Goal: Task Accomplishment & Management: Manage account settings

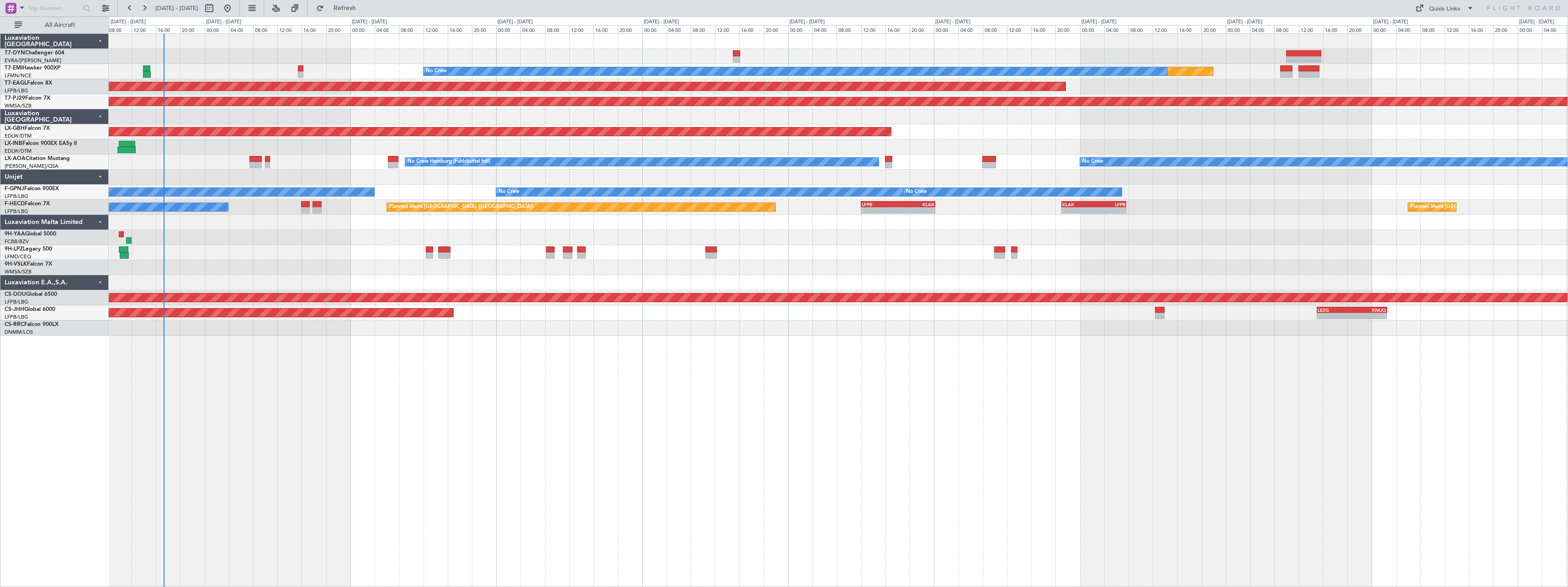
click at [895, 158] on div "No Crew Hamburg (Fuhlsbuttel Intl) No Crew" at bounding box center [839, 161] width 1459 height 15
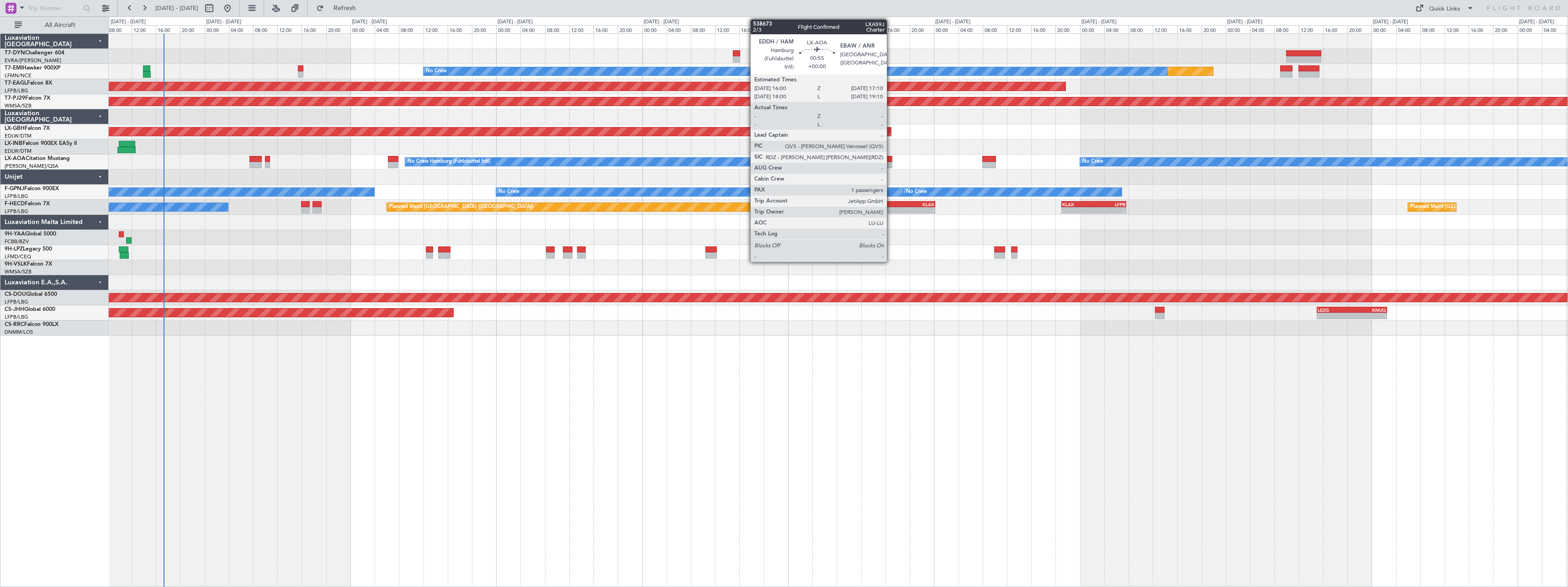
click at [891, 158] on div at bounding box center [889, 159] width 7 height 7
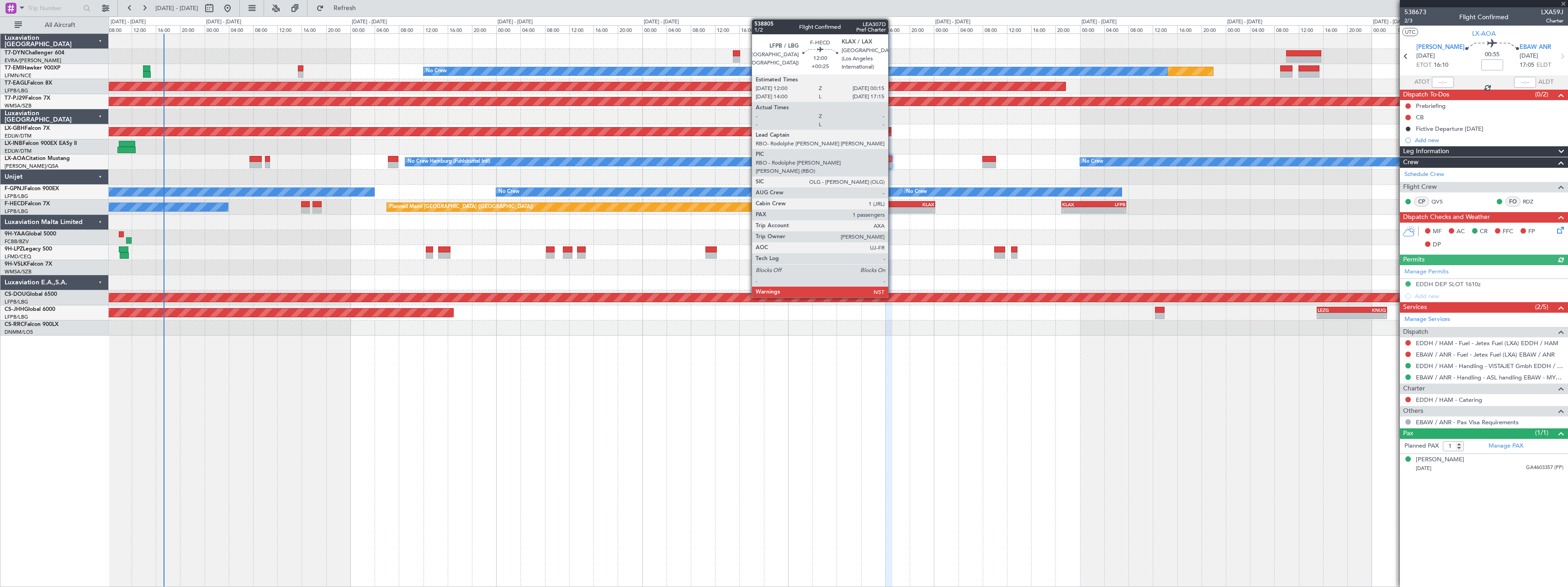
click at [892, 202] on div "LFPB" at bounding box center [880, 204] width 36 height 6
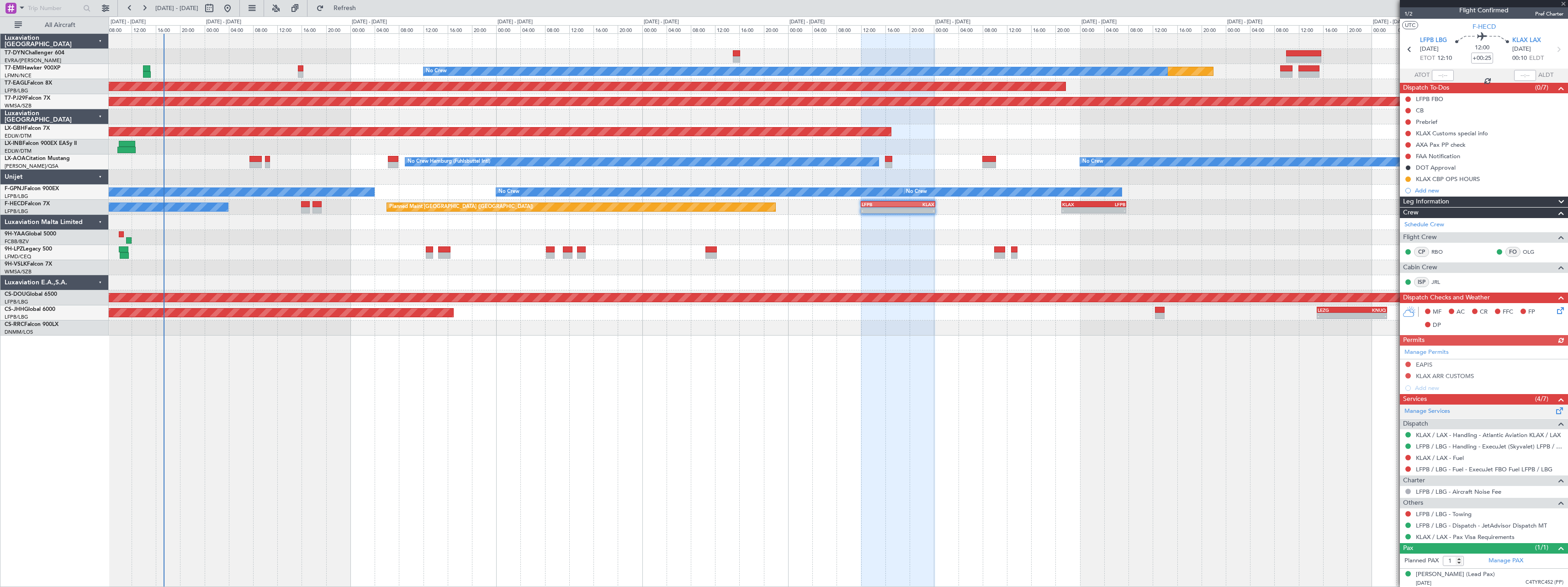
scroll to position [9, 0]
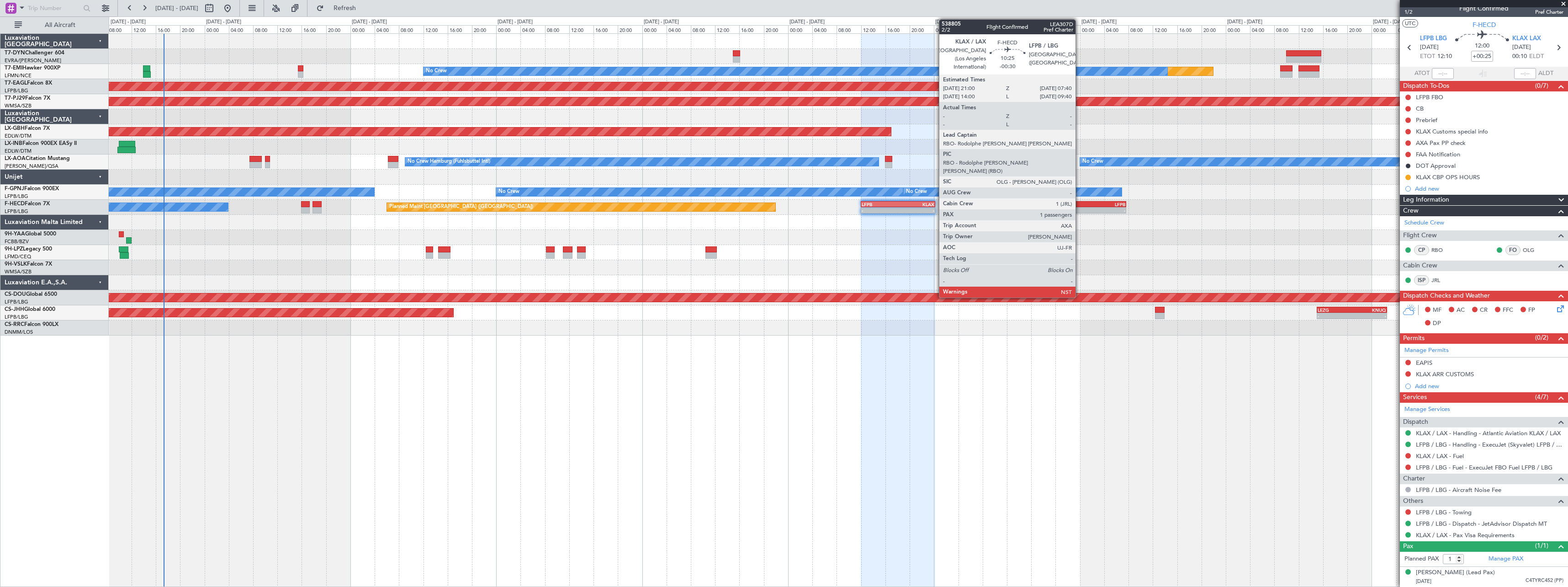
click at [1080, 206] on div "KLAX" at bounding box center [1078, 204] width 31 height 6
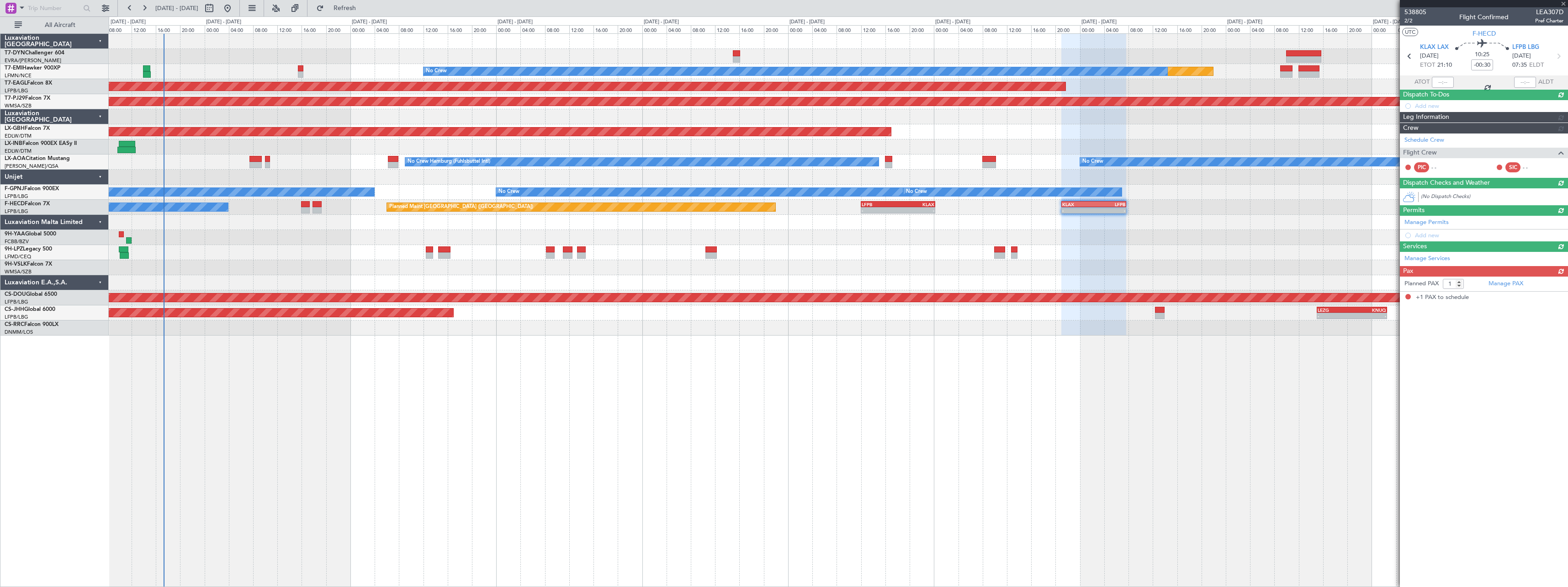
scroll to position [0, 0]
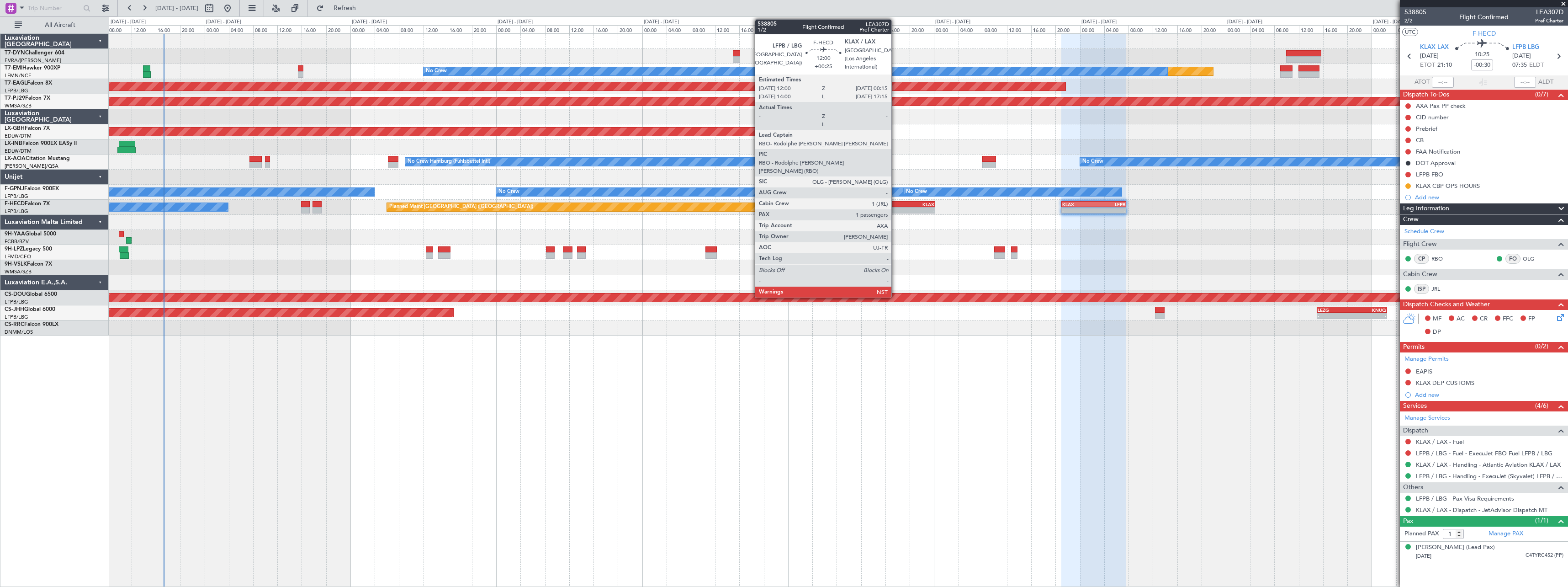
click at [895, 204] on div "LFPB" at bounding box center [880, 204] width 36 height 6
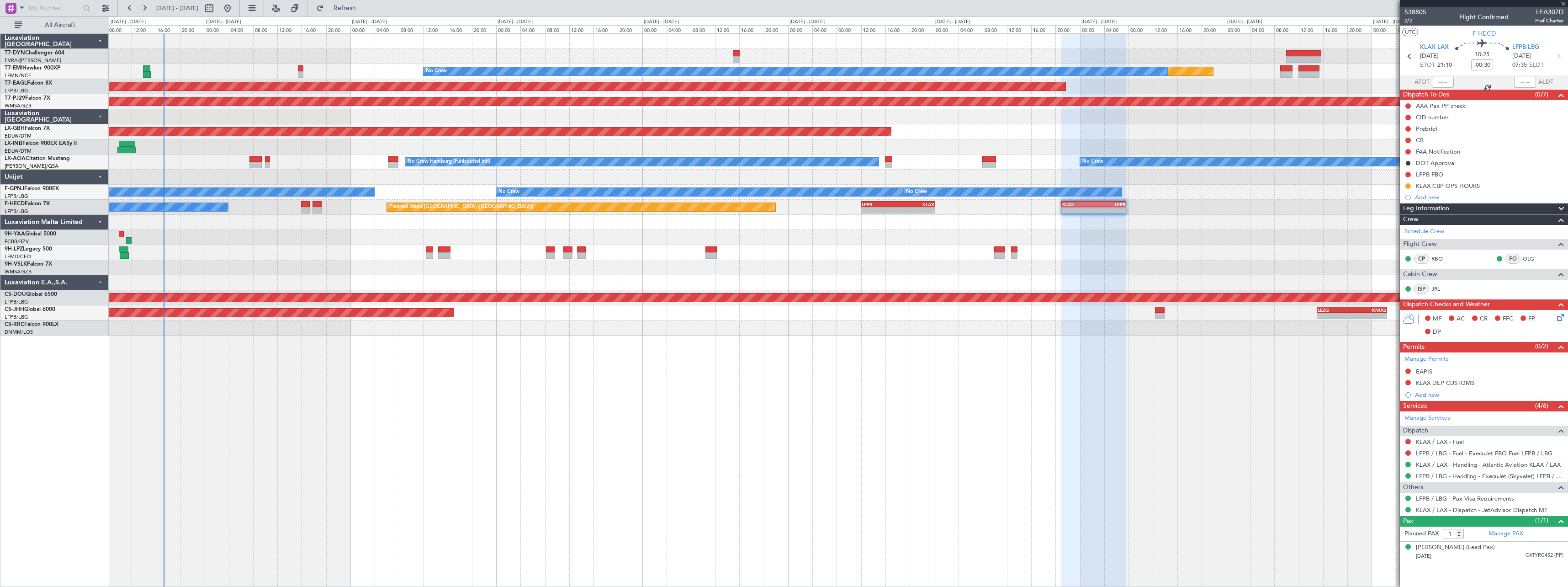
type input "+00:25"
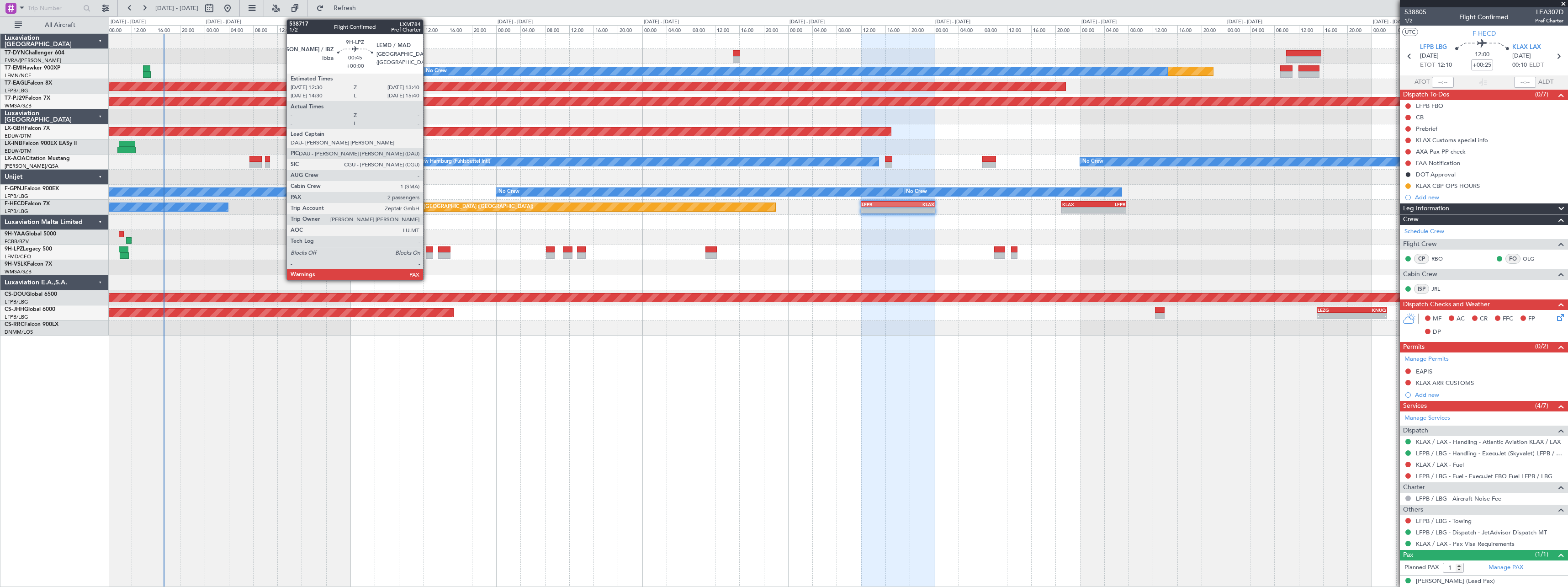
click at [427, 249] on div at bounding box center [430, 249] width 7 height 7
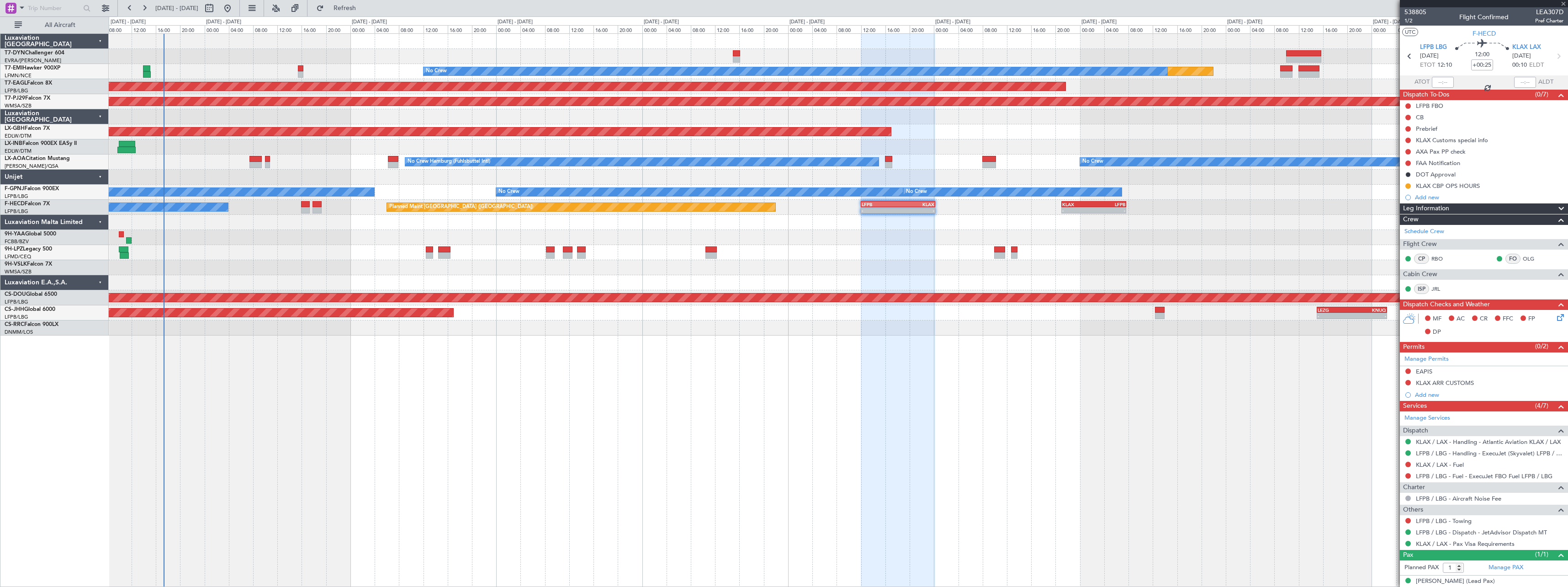
type input "3"
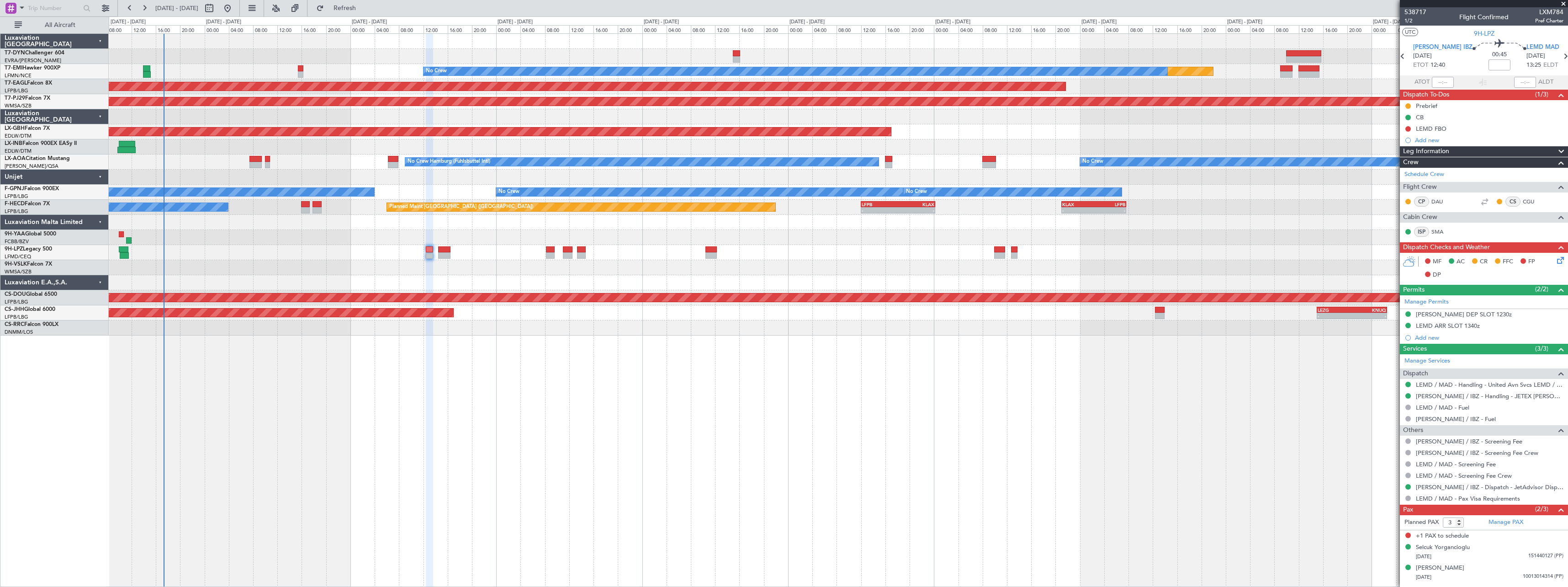
click at [452, 251] on div "No Crew" at bounding box center [839, 252] width 1459 height 15
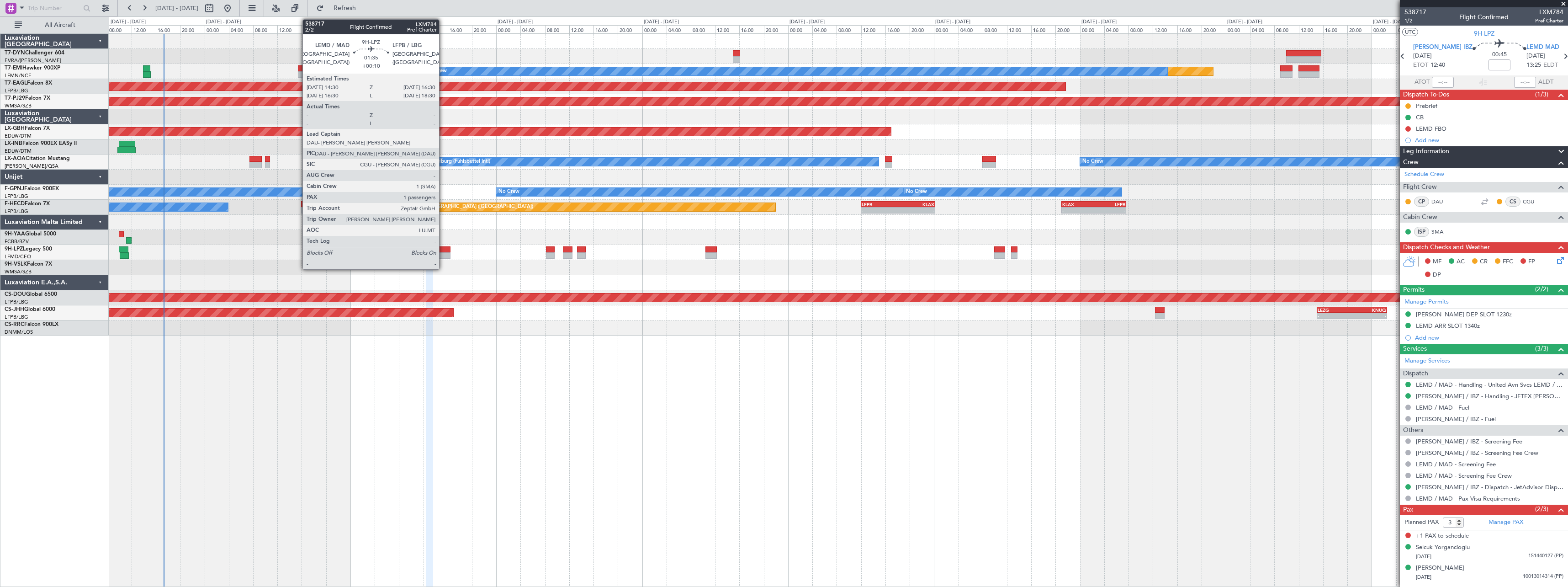
click at [443, 250] on div at bounding box center [444, 249] width 12 height 7
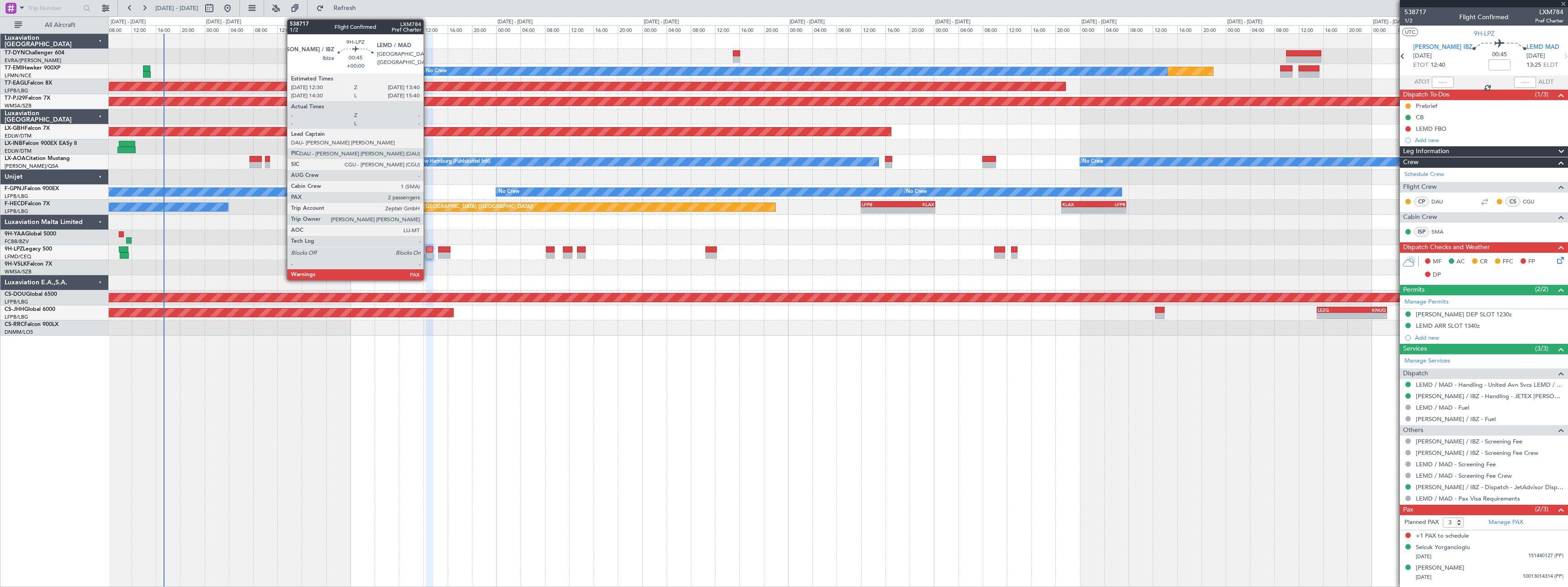
type input "+00:10"
type input "1"
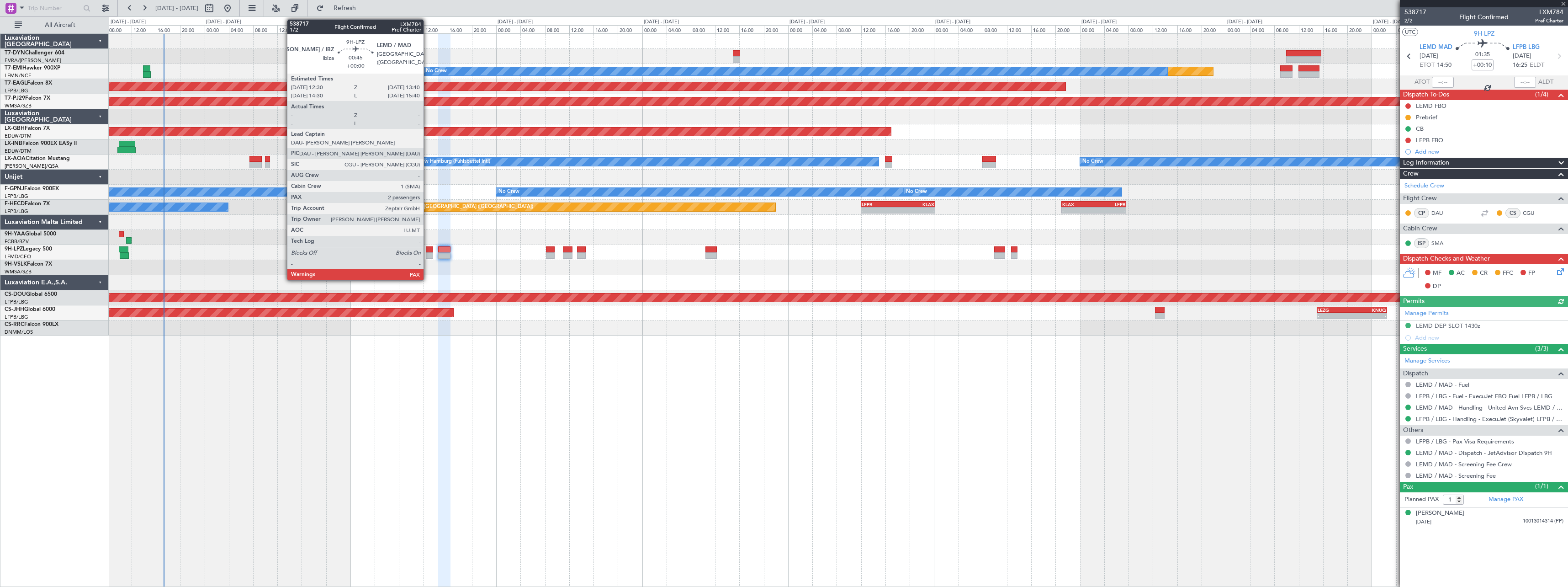
click at [428, 252] on div at bounding box center [430, 249] width 7 height 7
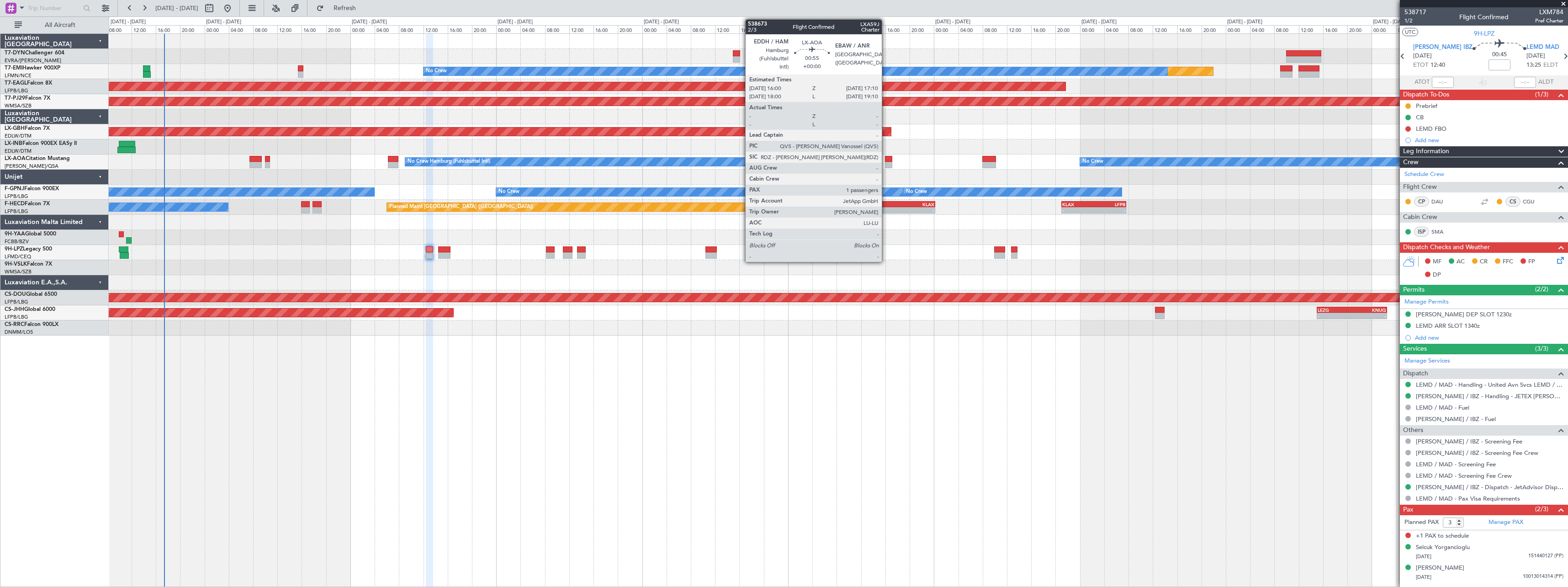
click at [886, 161] on div at bounding box center [889, 159] width 7 height 7
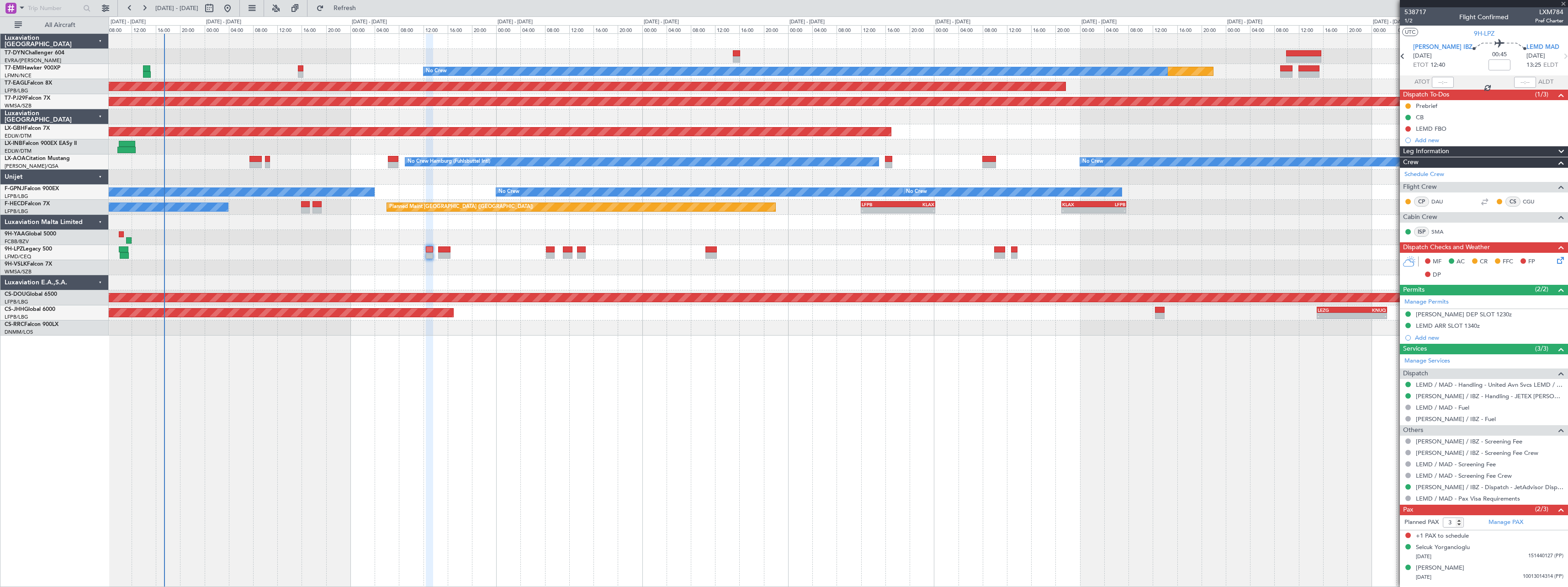
type input "1"
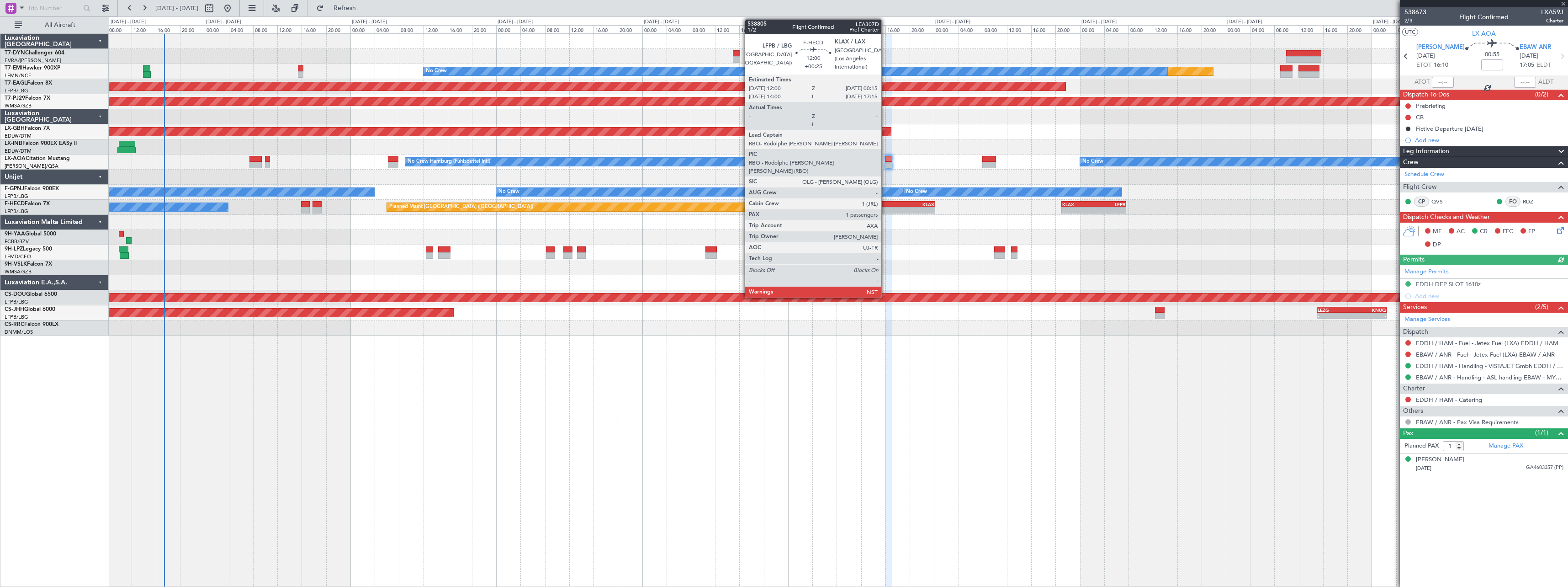
click at [886, 204] on div "LFPB" at bounding box center [880, 204] width 36 height 6
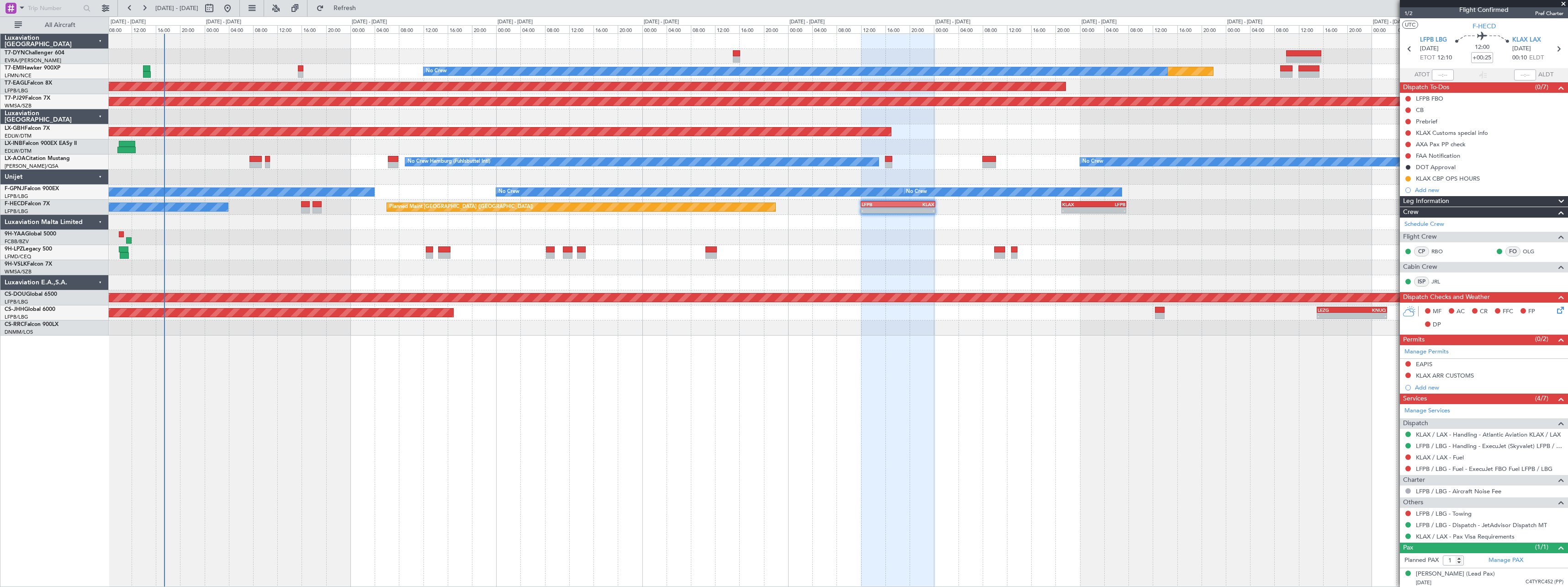
scroll to position [9, 0]
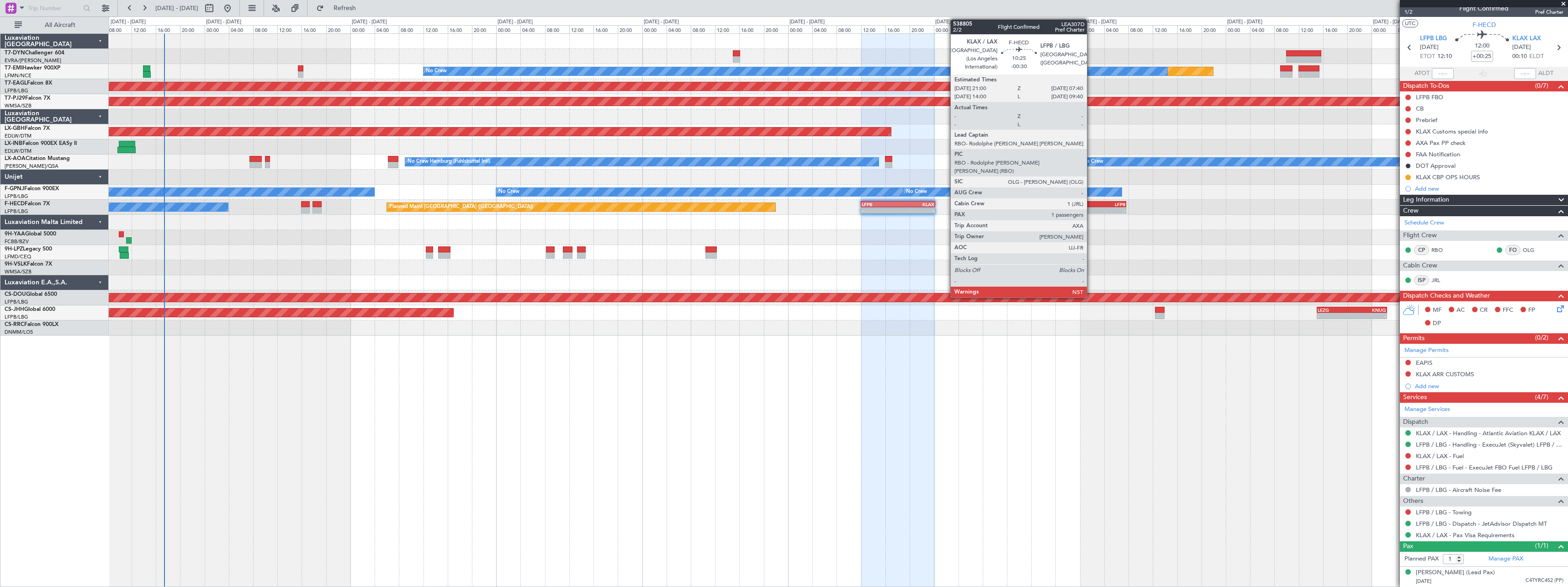
click at [1091, 204] on div "KLAX" at bounding box center [1078, 204] width 31 height 6
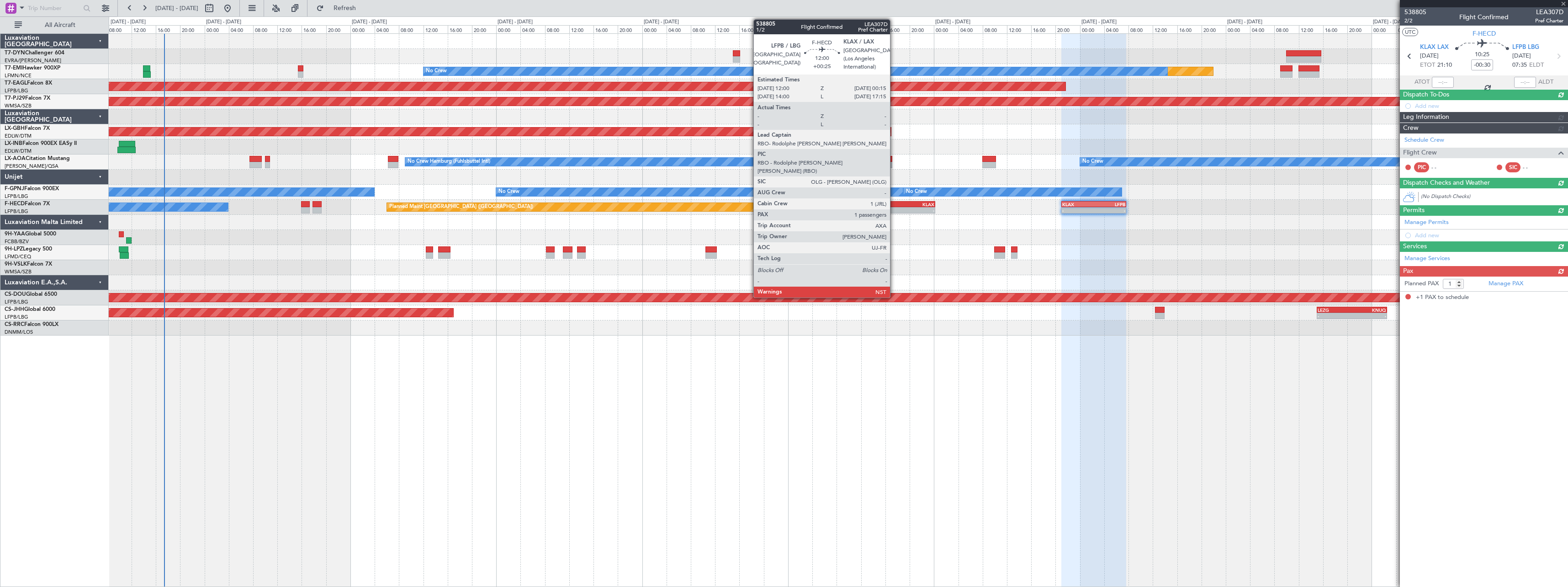
scroll to position [0, 0]
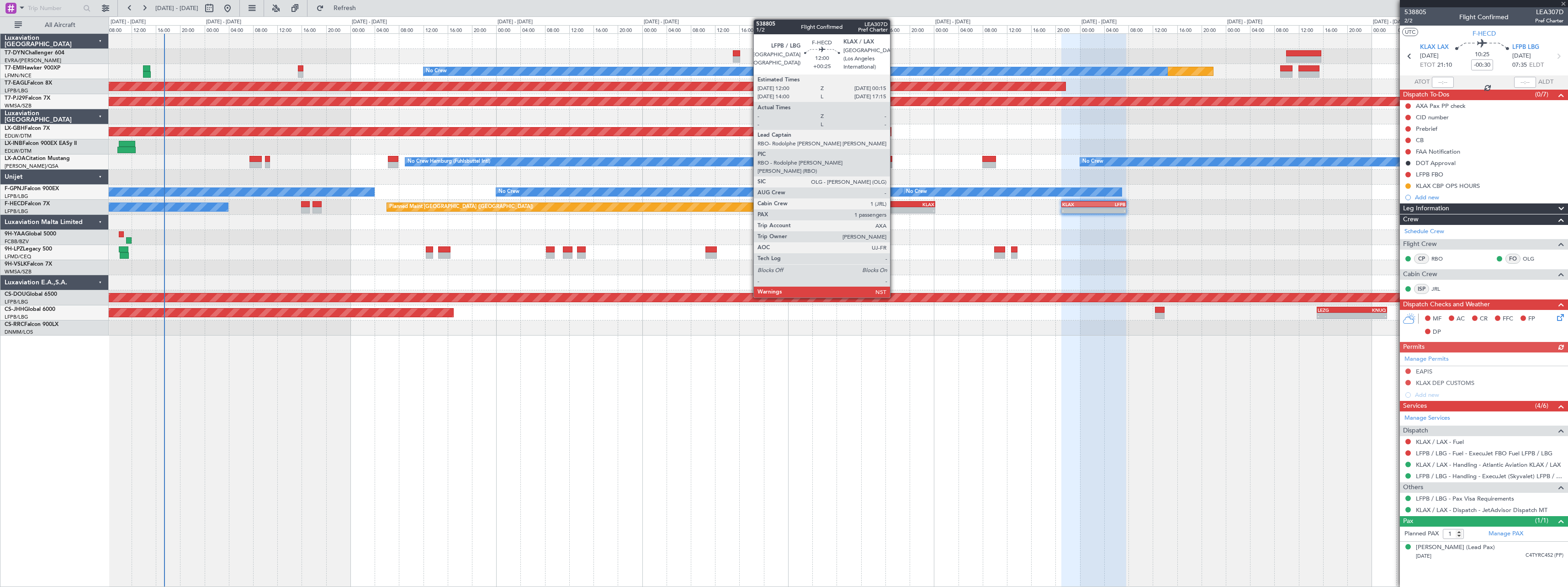
click at [895, 205] on div "LFPB" at bounding box center [880, 204] width 36 height 6
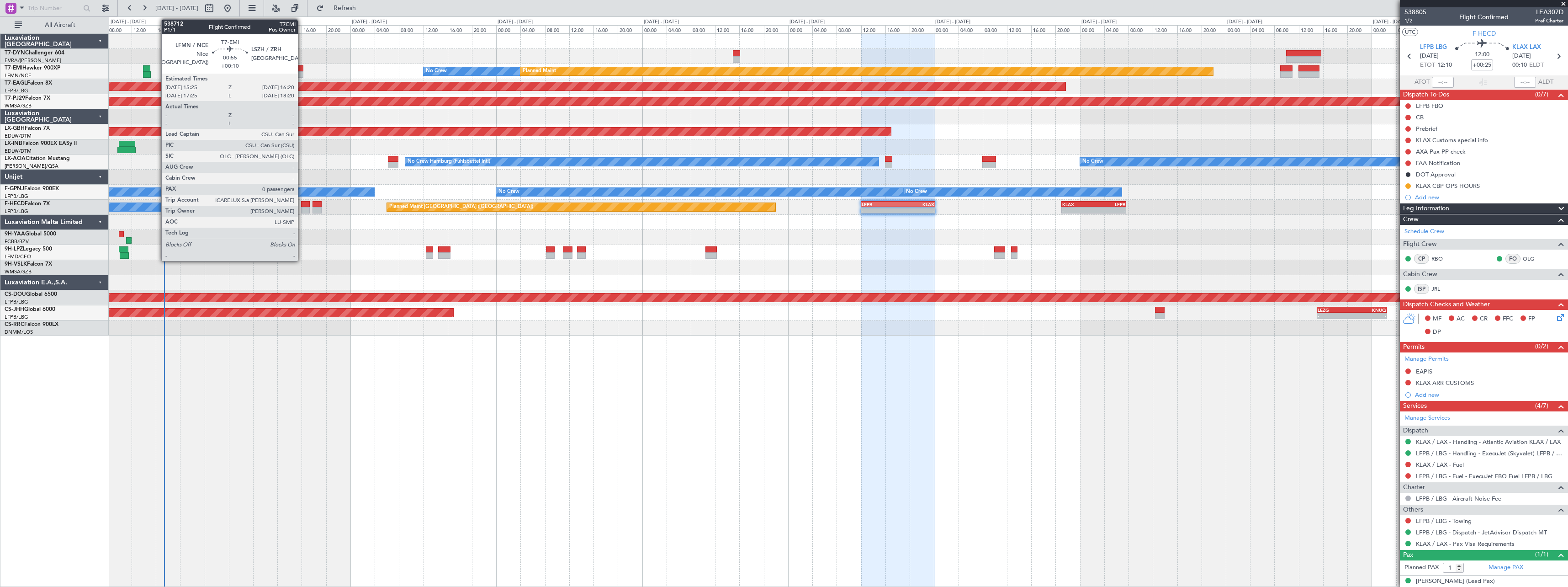
click at [302, 73] on div at bounding box center [301, 74] width 6 height 7
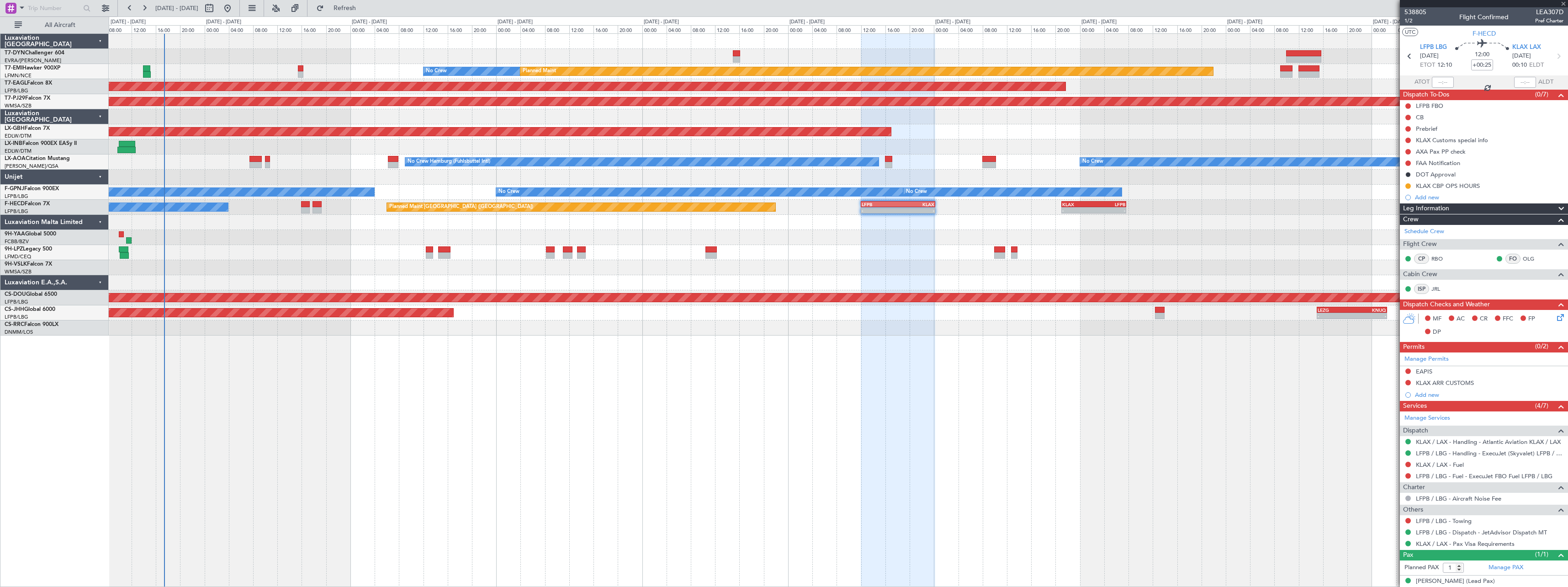
type input "+00:10"
type input "0"
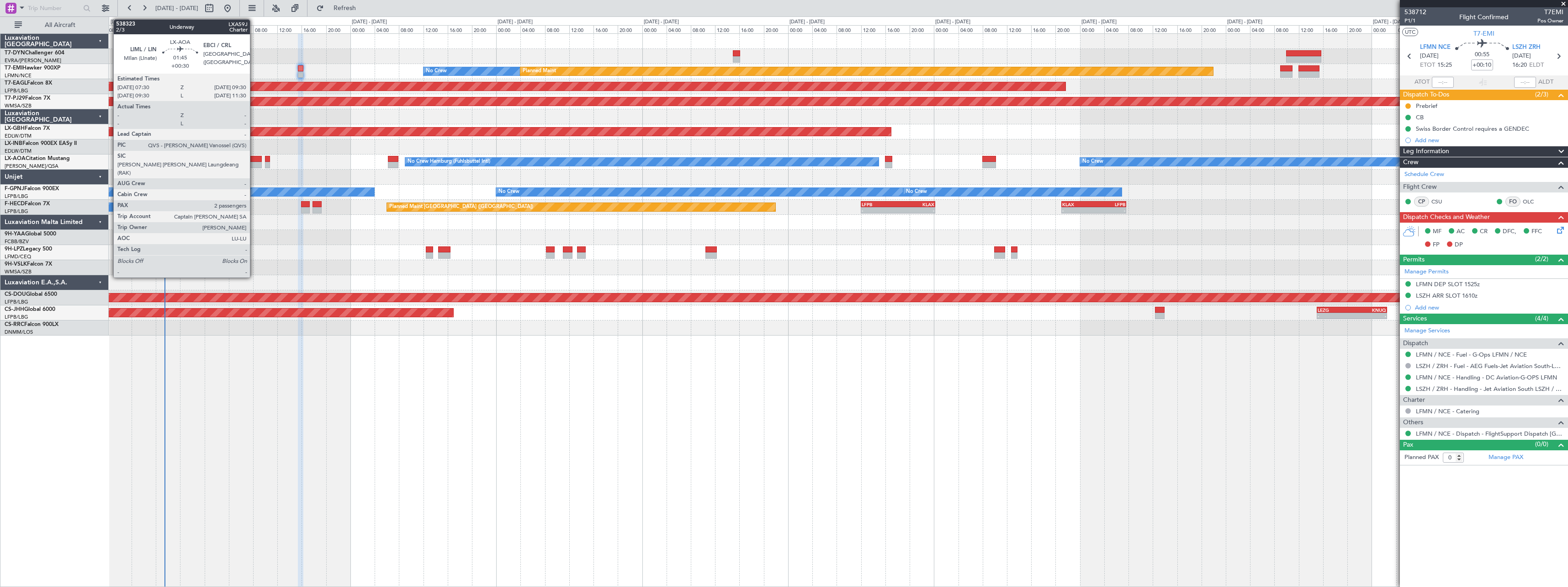
click at [254, 163] on div at bounding box center [255, 164] width 12 height 7
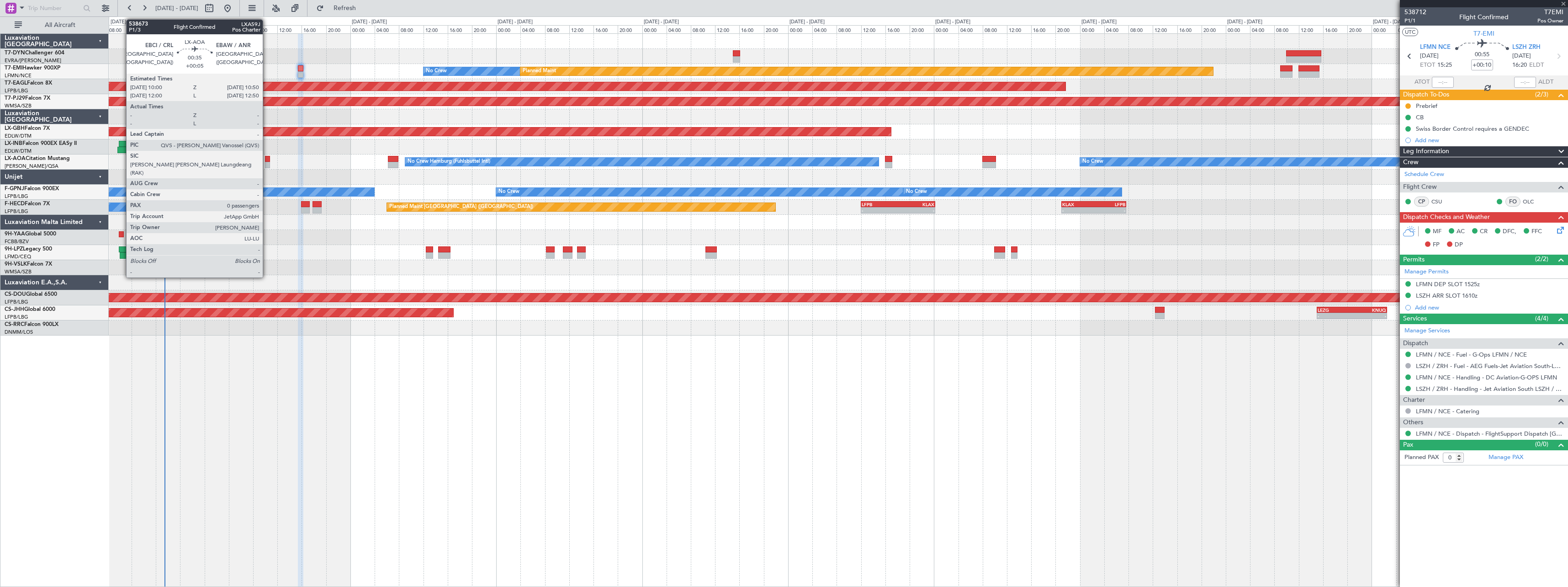
type input "+00:30"
type input "2"
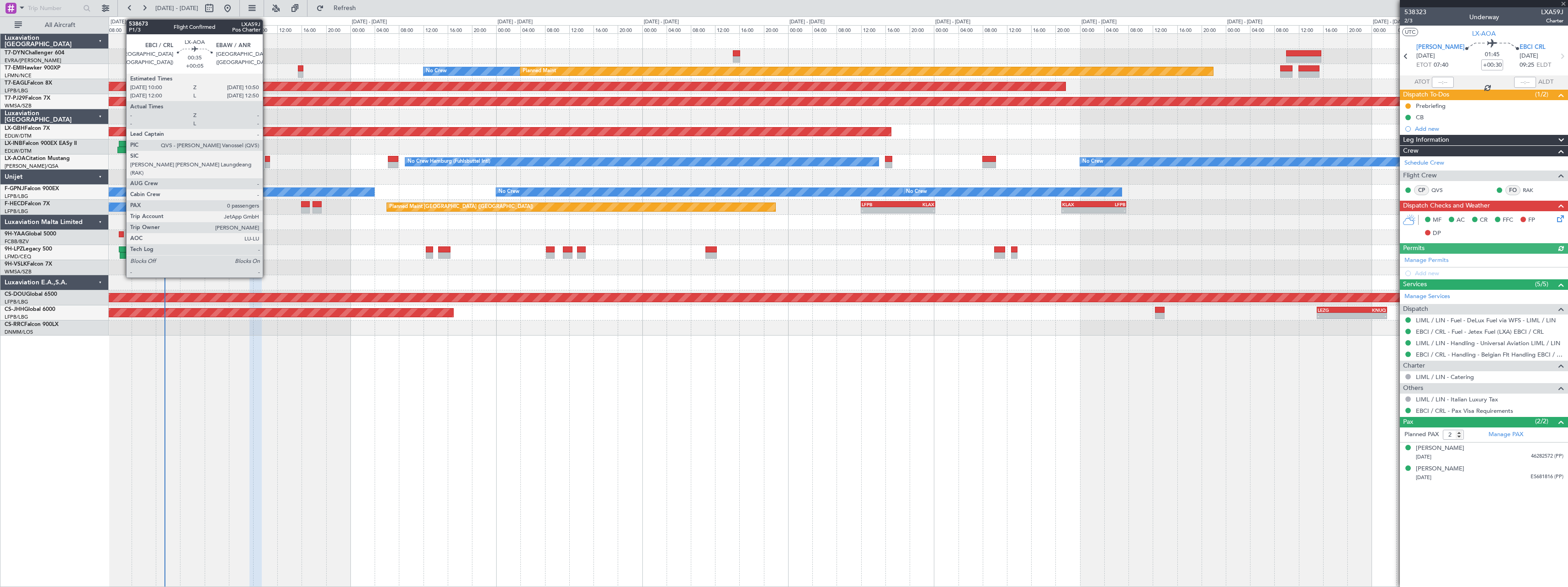
click at [267, 161] on div at bounding box center [268, 159] width 6 height 7
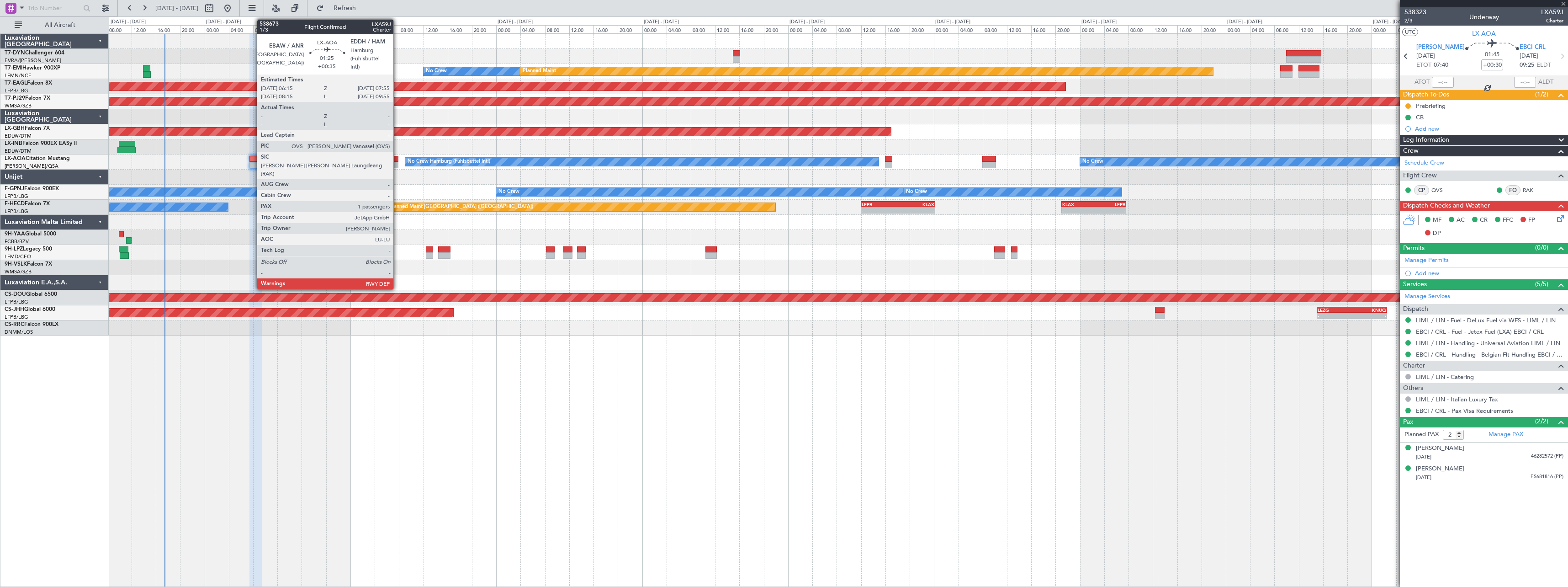
type input "+00:05"
type input "0"
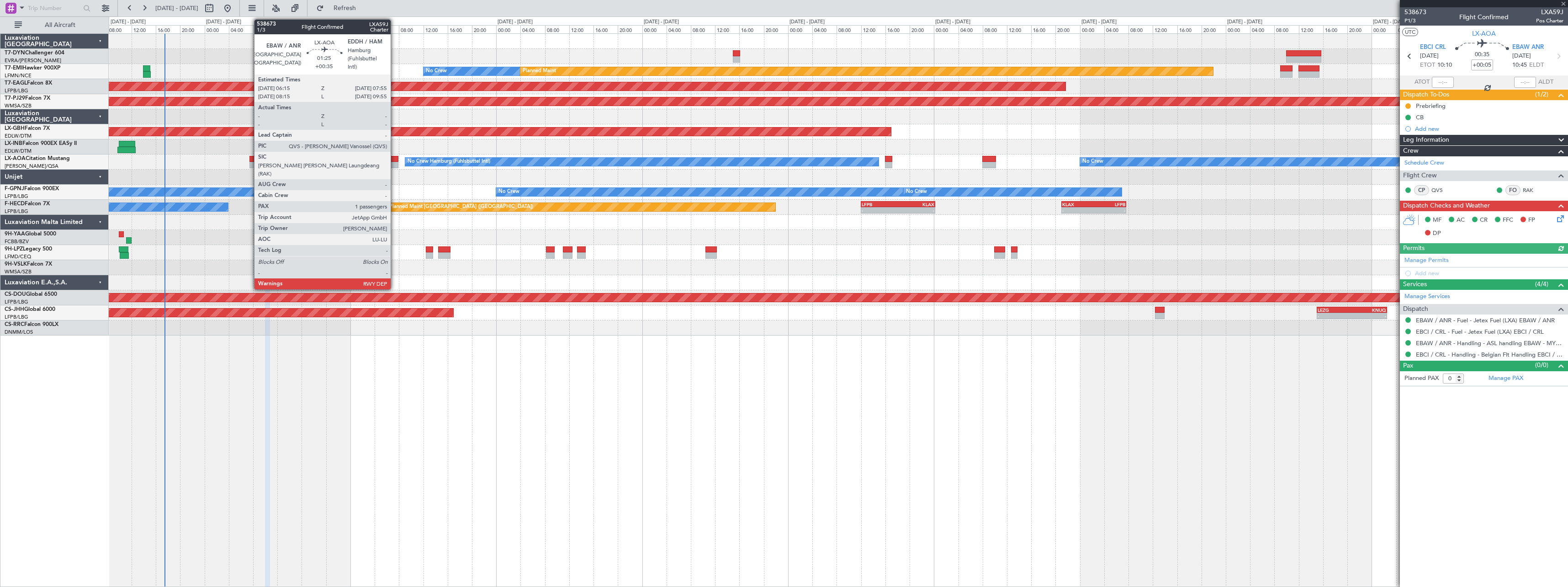
click at [395, 156] on div at bounding box center [393, 159] width 10 height 7
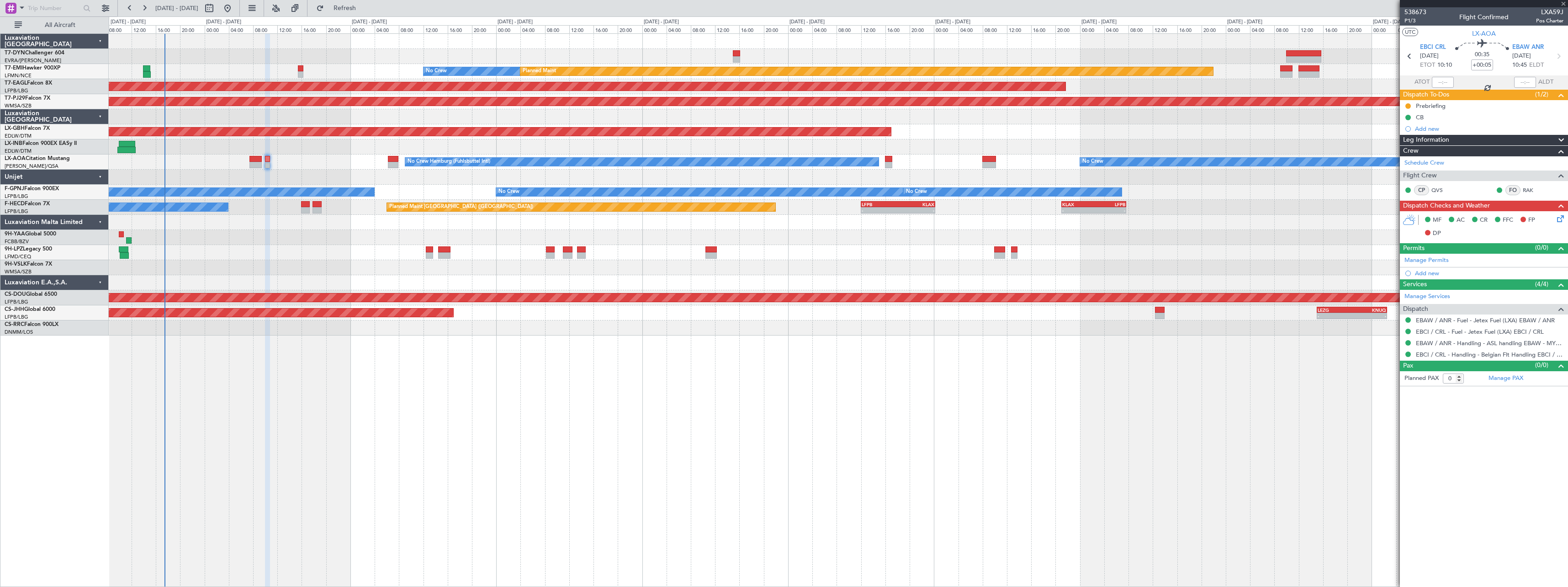
type input "+00:35"
type input "1"
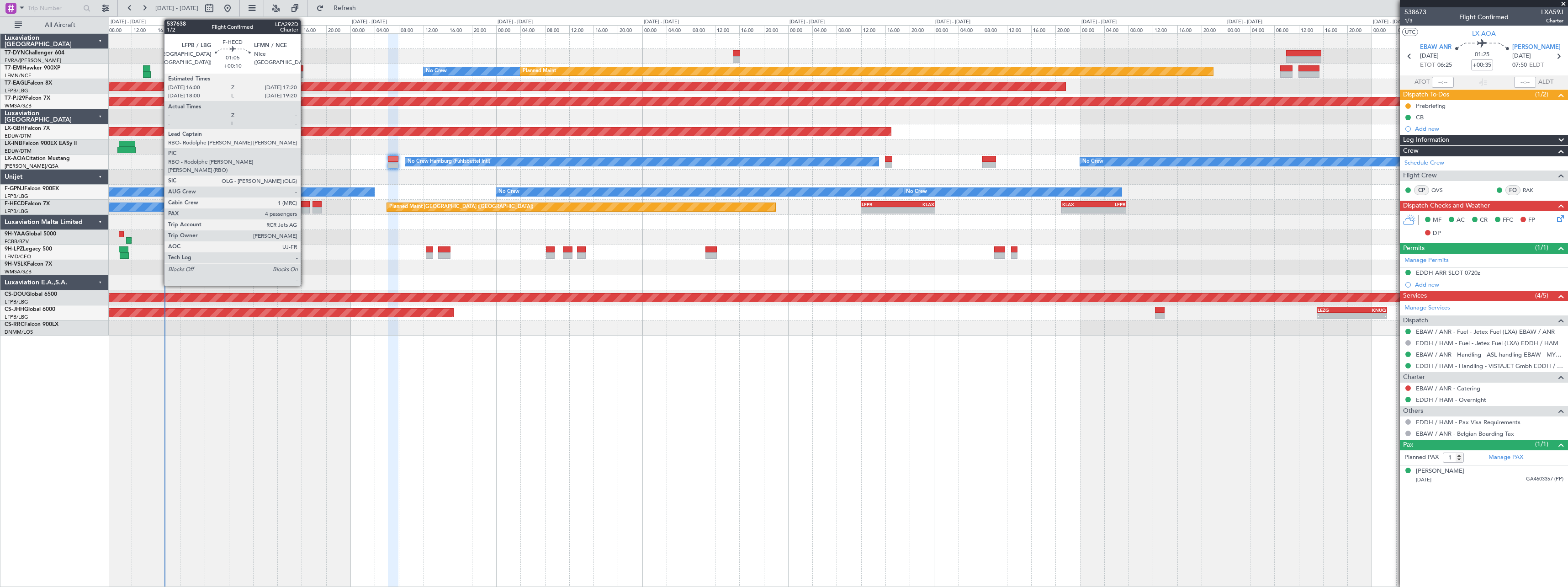
click at [305, 206] on div at bounding box center [305, 204] width 8 height 7
type input "+00:10"
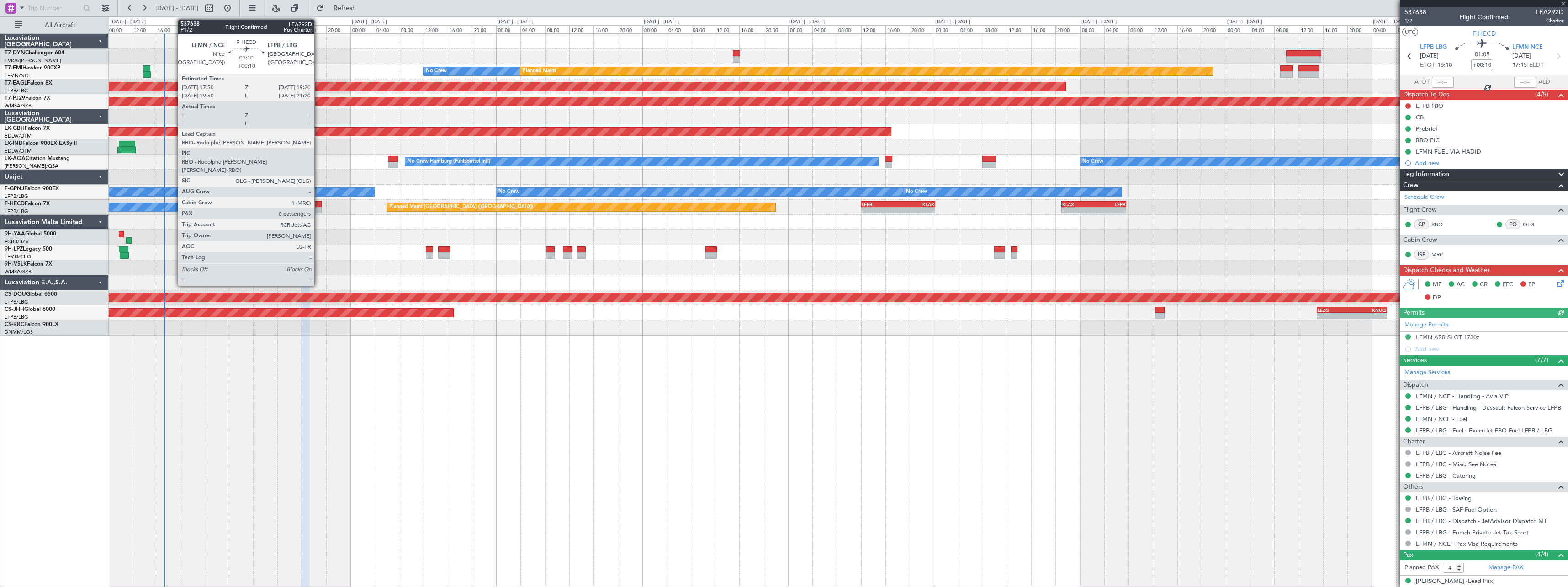
click at [319, 204] on div at bounding box center [317, 204] width 9 height 7
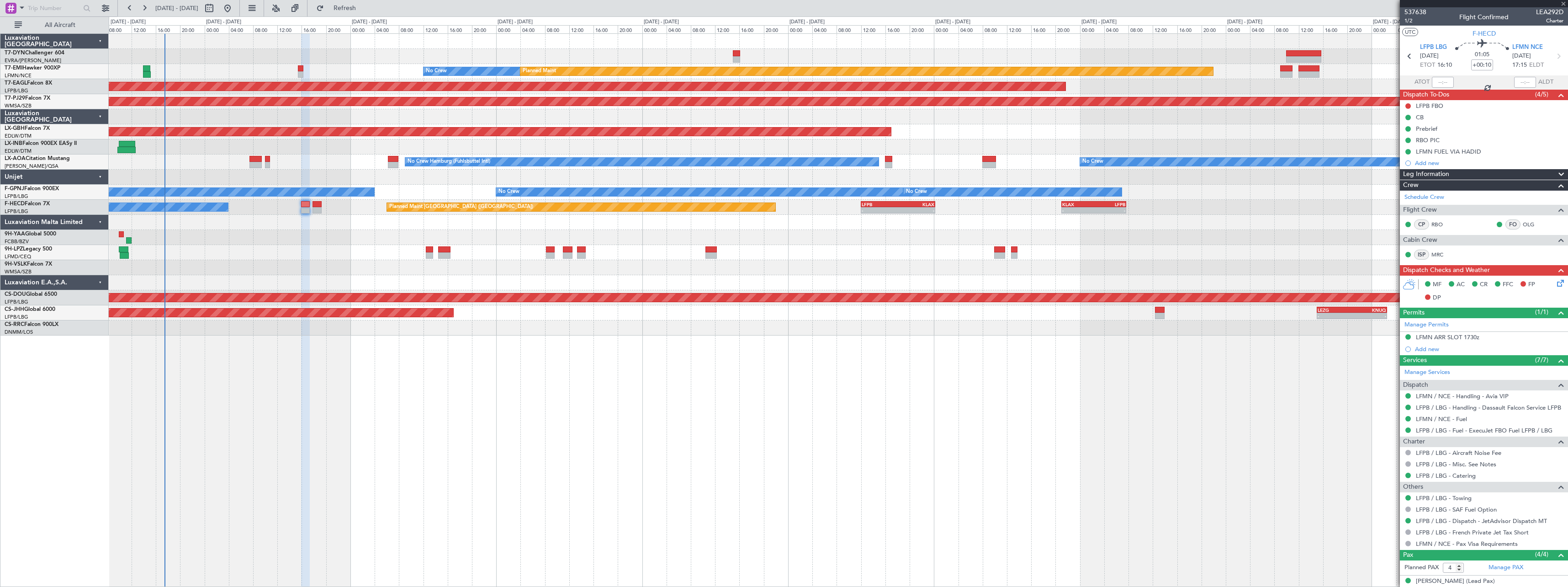
type input "0"
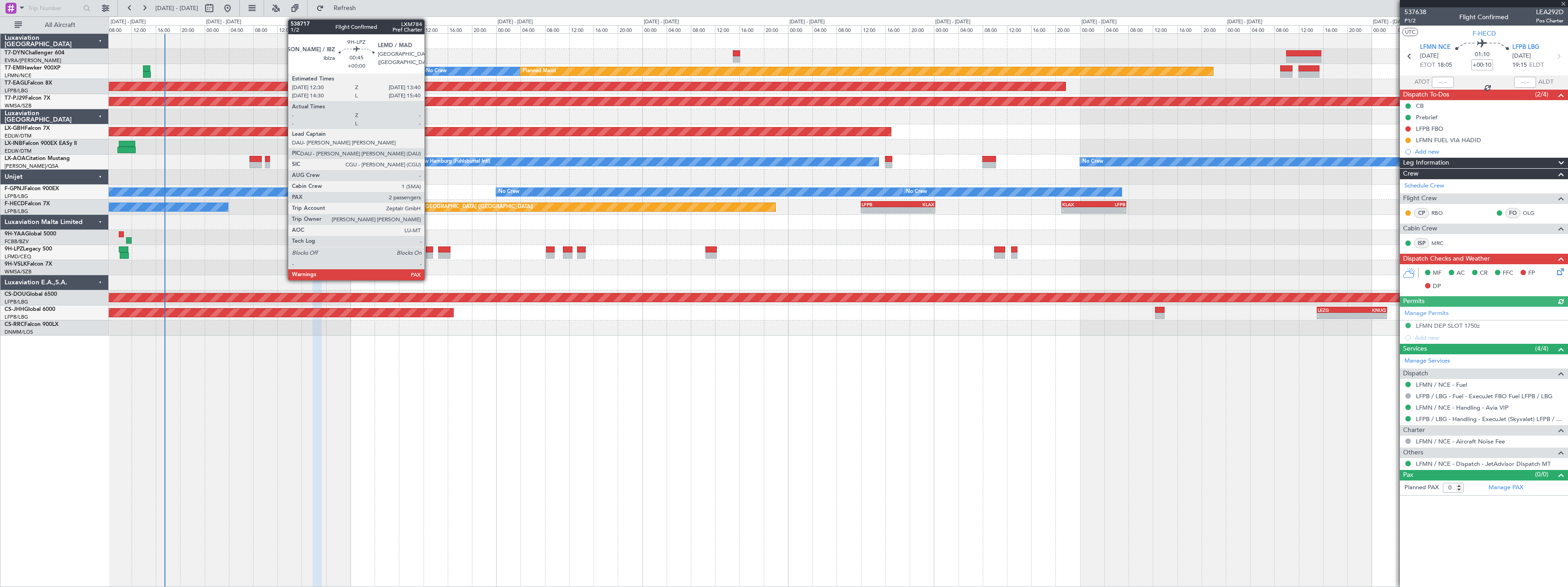
click at [428, 250] on div at bounding box center [430, 249] width 7 height 7
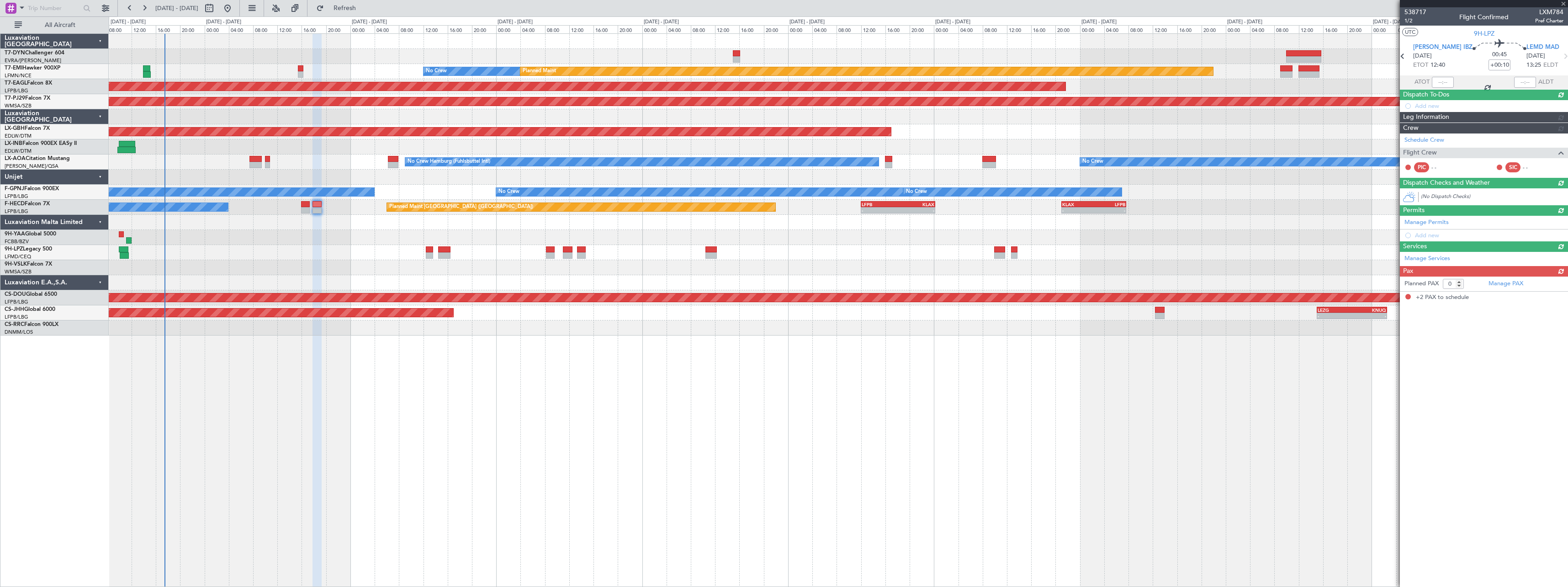
type input "2"
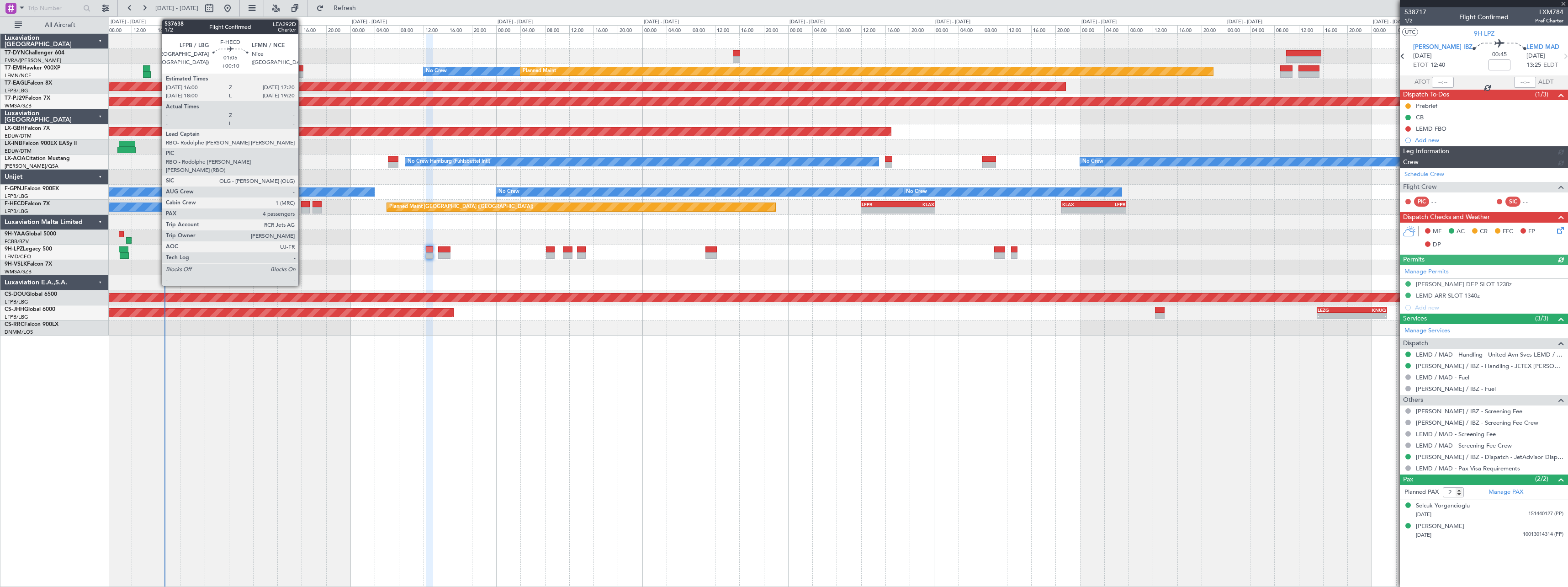
click at [303, 204] on div at bounding box center [305, 204] width 8 height 7
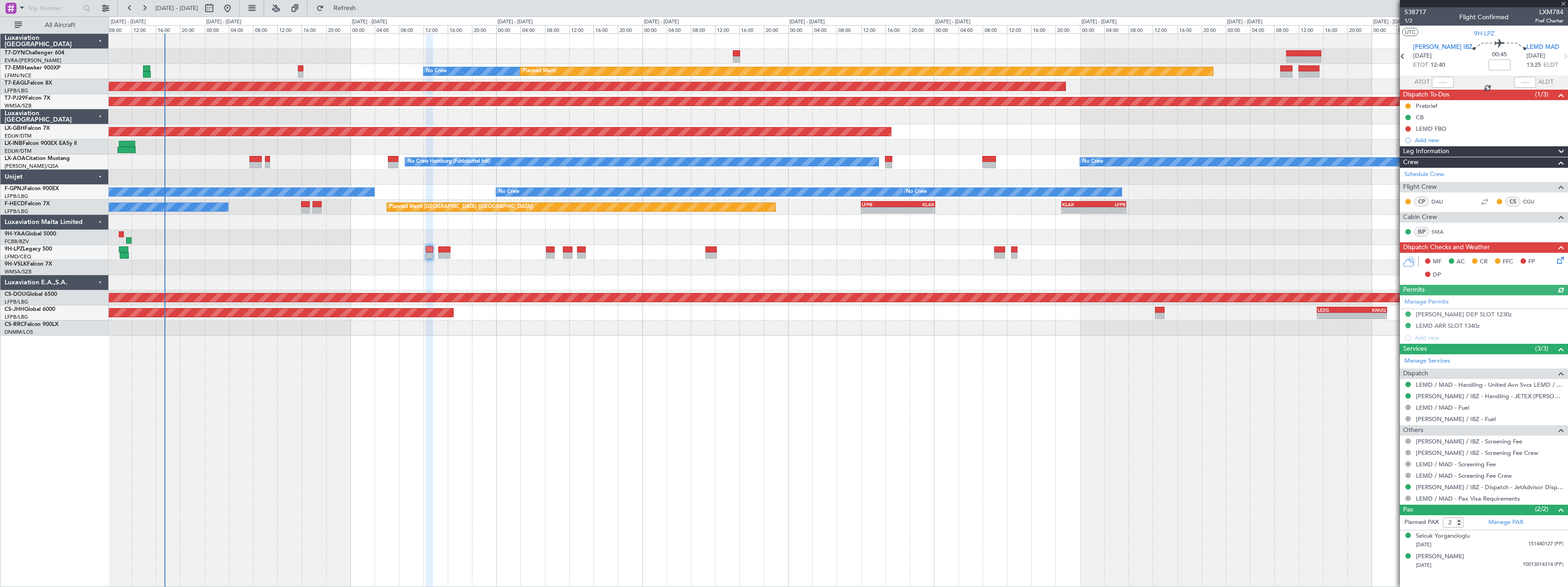
type input "+00:10"
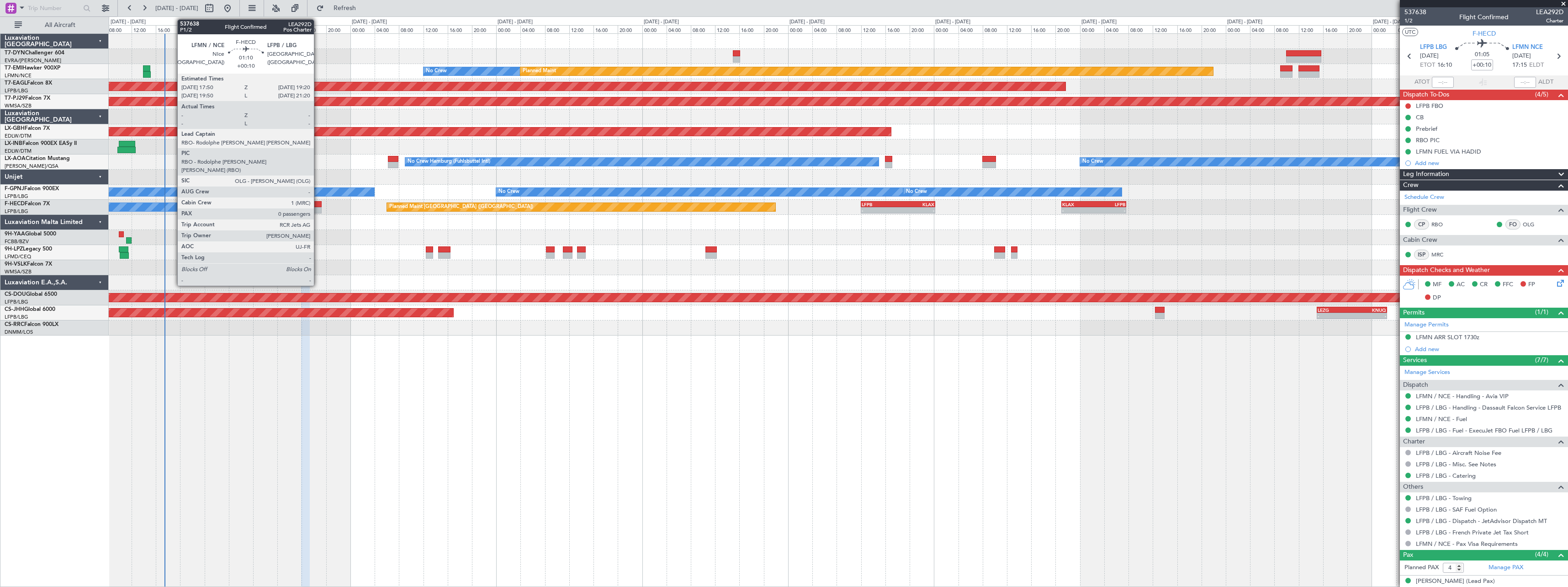
click at [318, 204] on div at bounding box center [317, 204] width 9 height 7
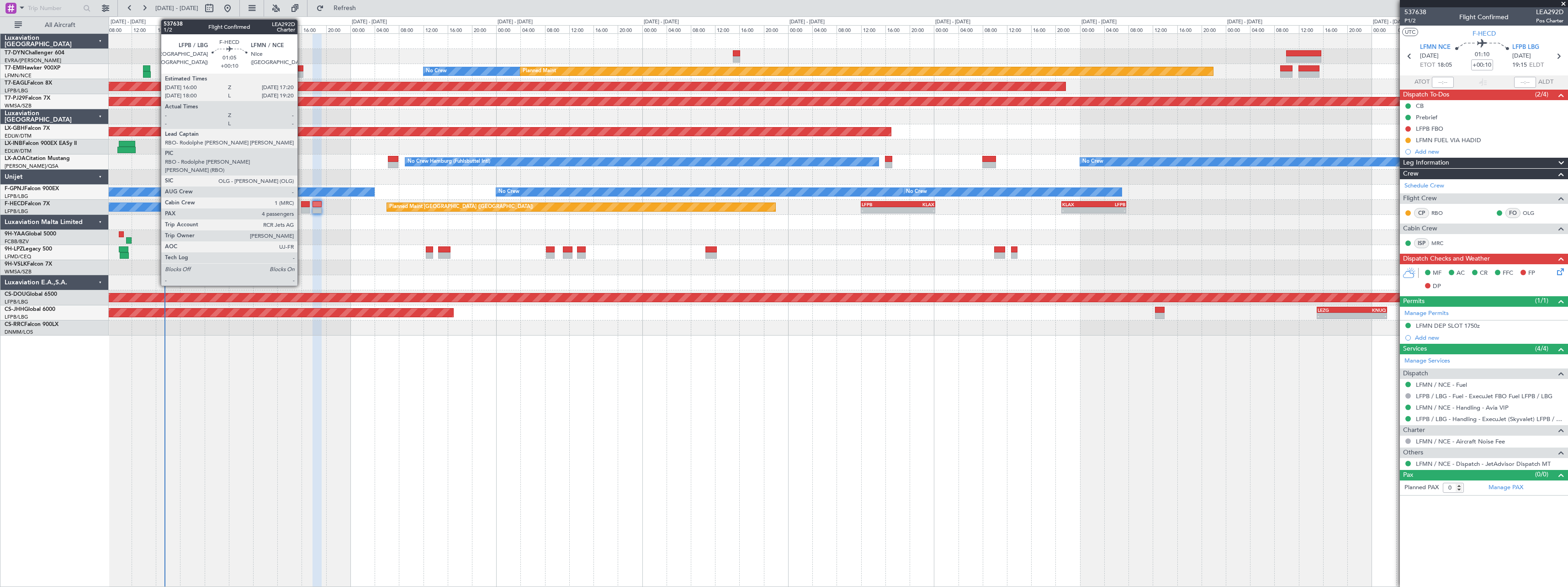
click at [302, 206] on div at bounding box center [305, 204] width 8 height 7
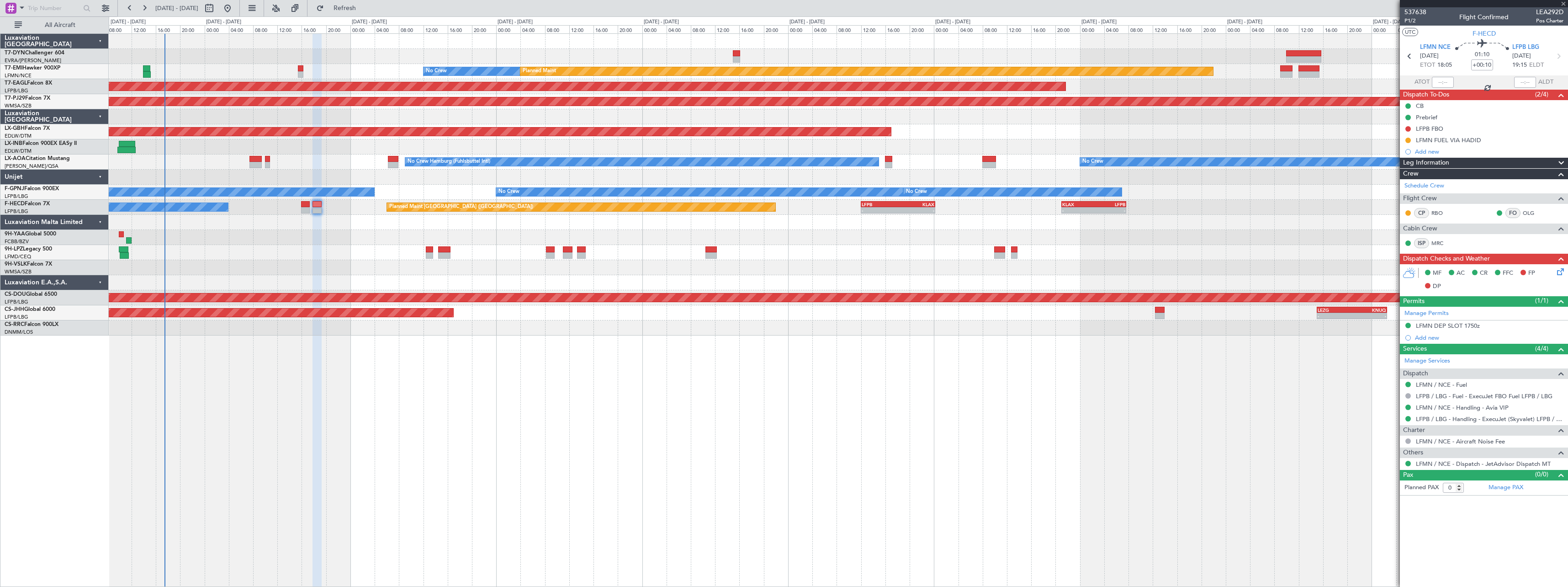
type input "4"
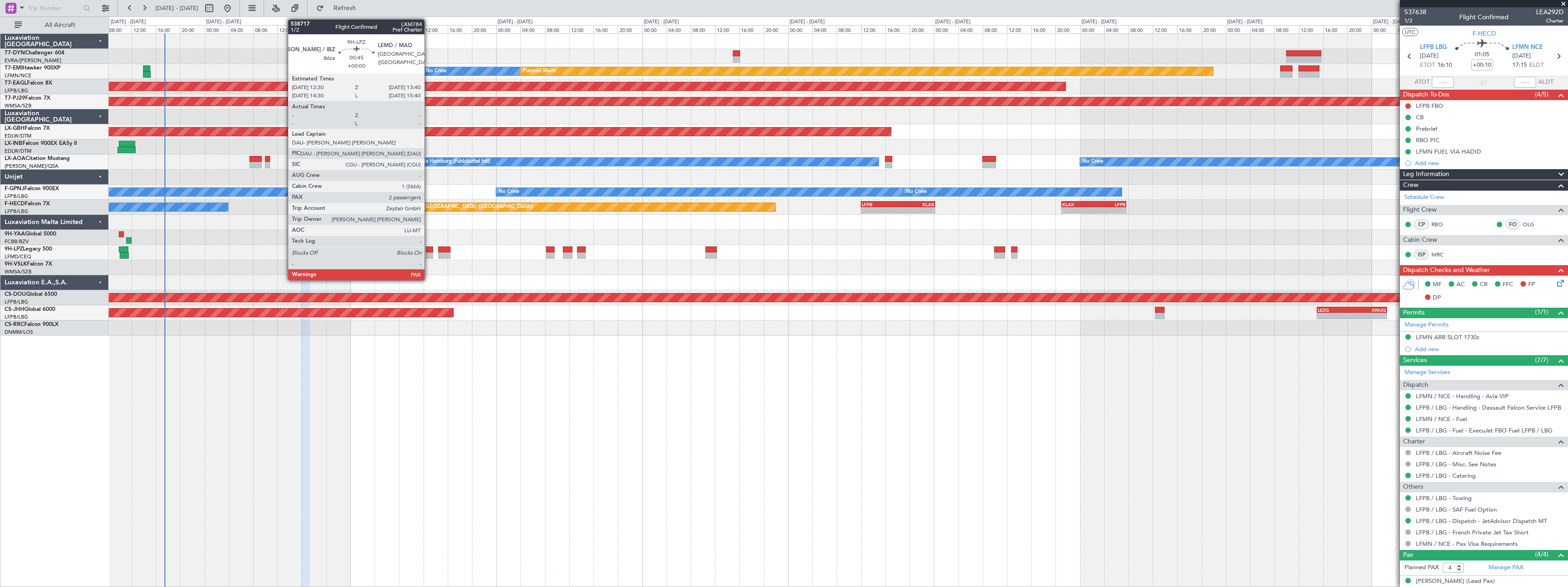
click at [428, 250] on div at bounding box center [430, 249] width 7 height 7
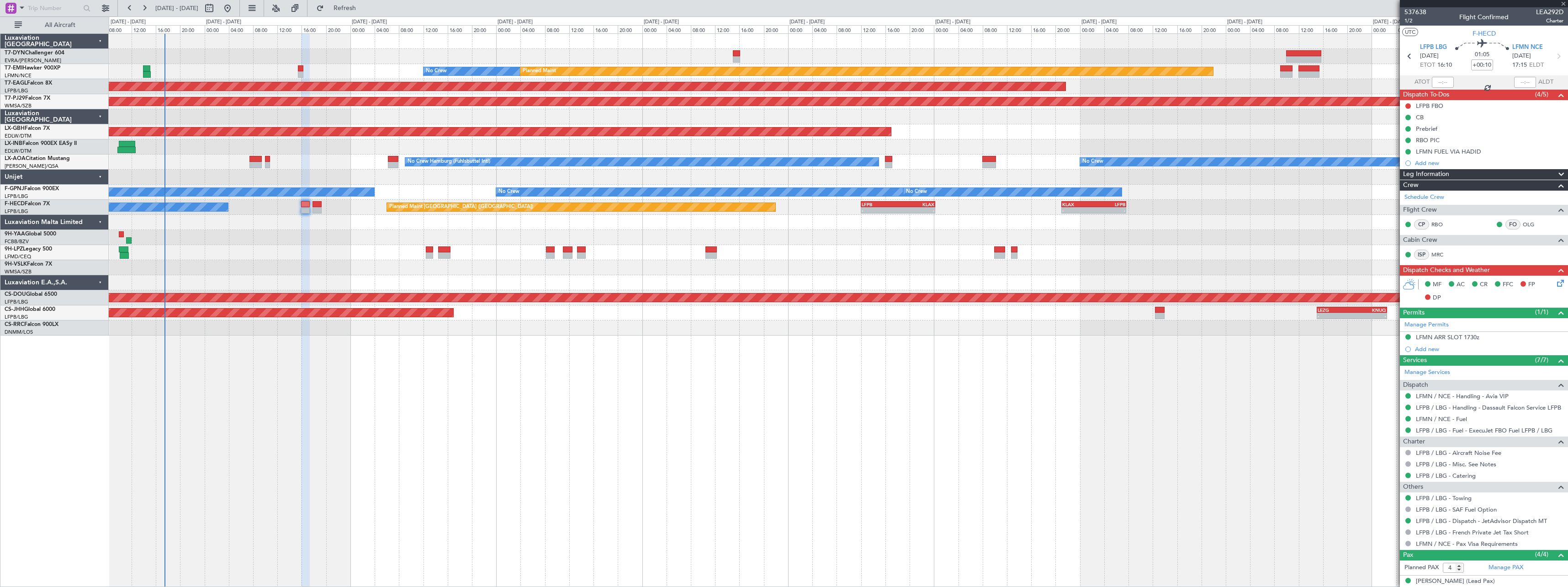
type input "2"
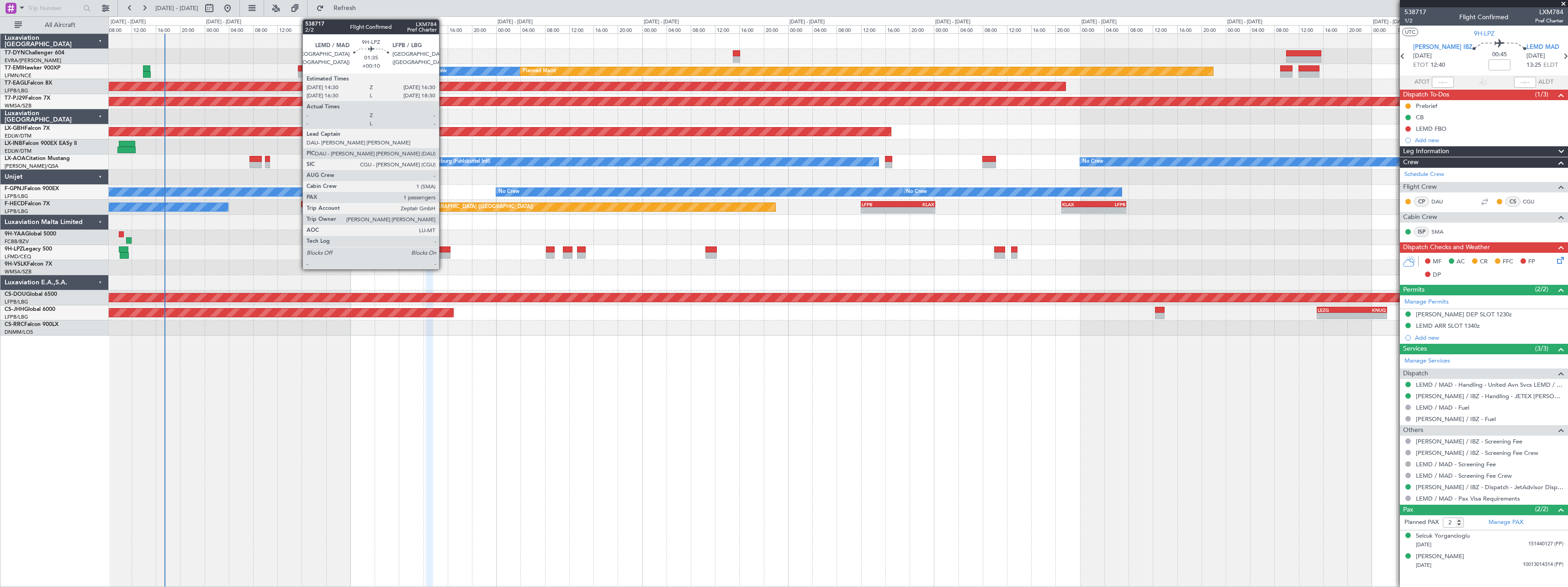
click at [443, 248] on div at bounding box center [444, 249] width 12 height 7
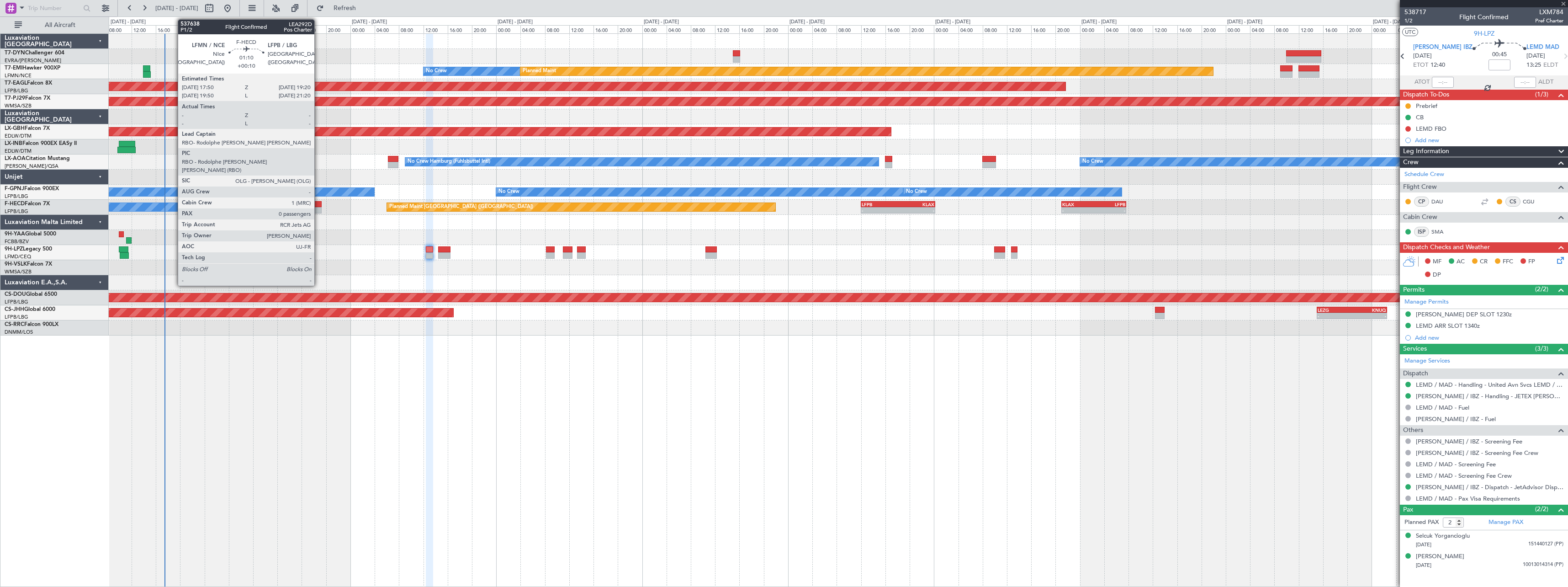
type input "+00:10"
type input "1"
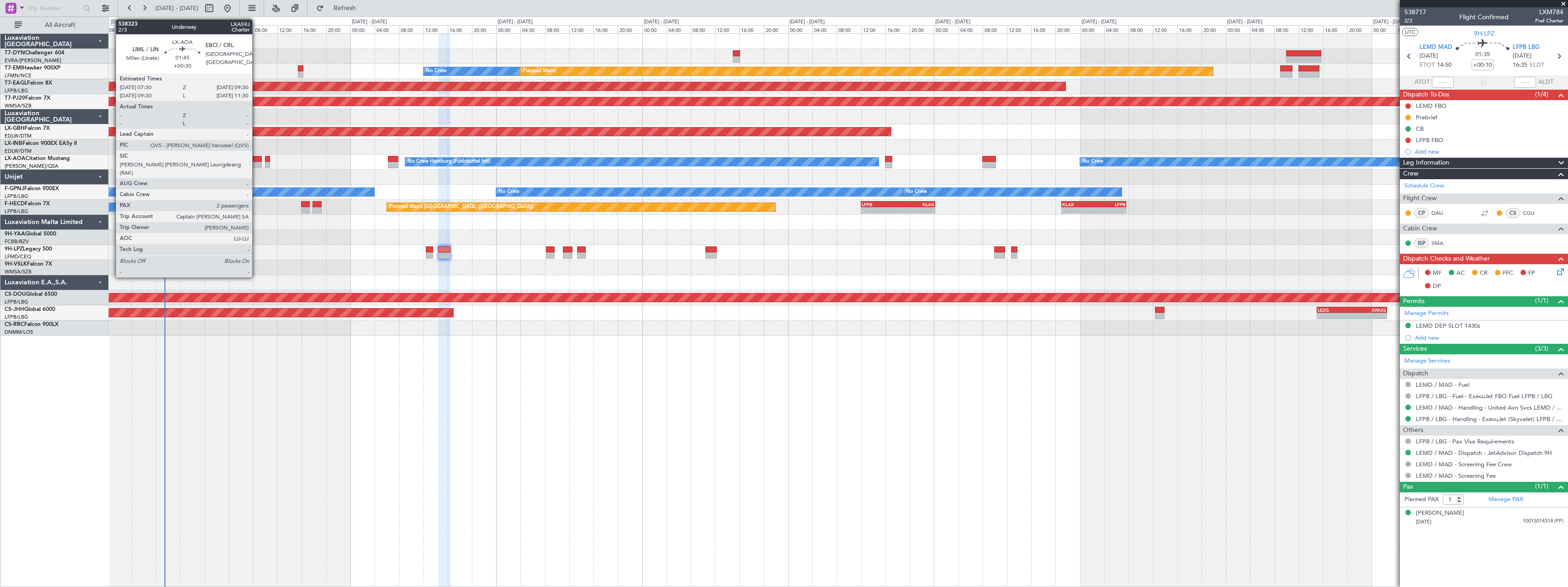
click at [256, 156] on div at bounding box center [255, 159] width 12 height 7
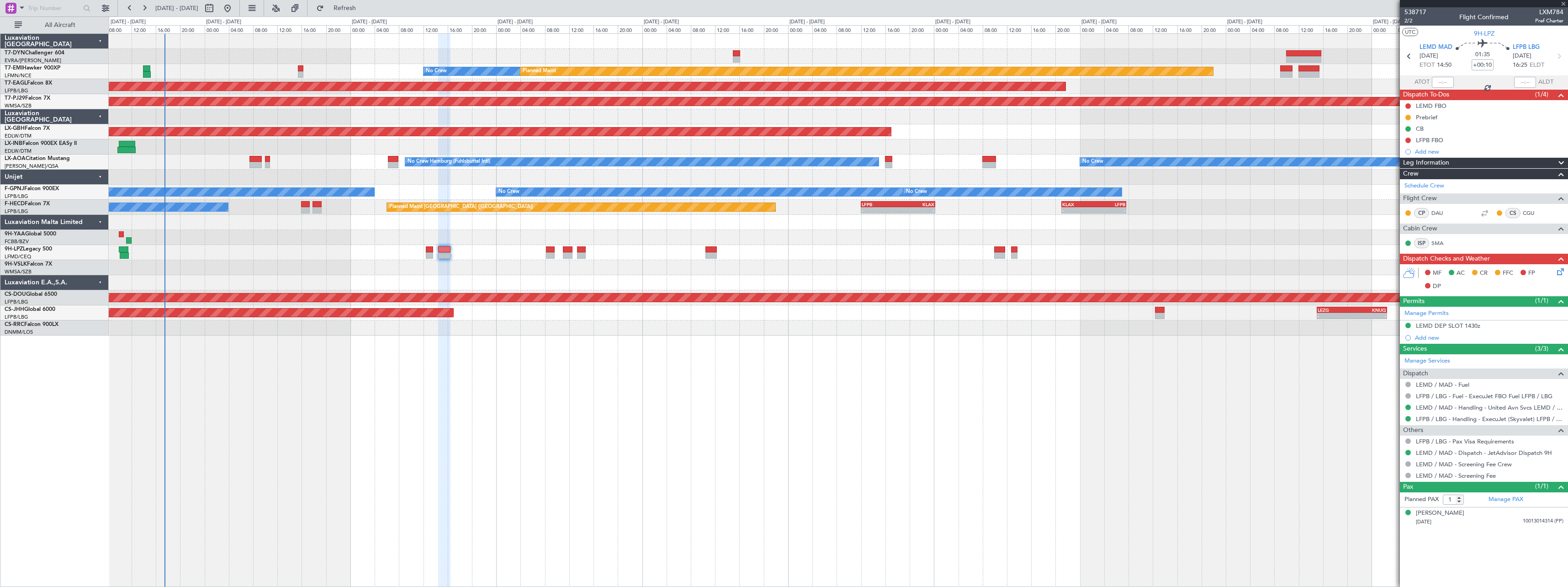
type input "+00:30"
type input "2"
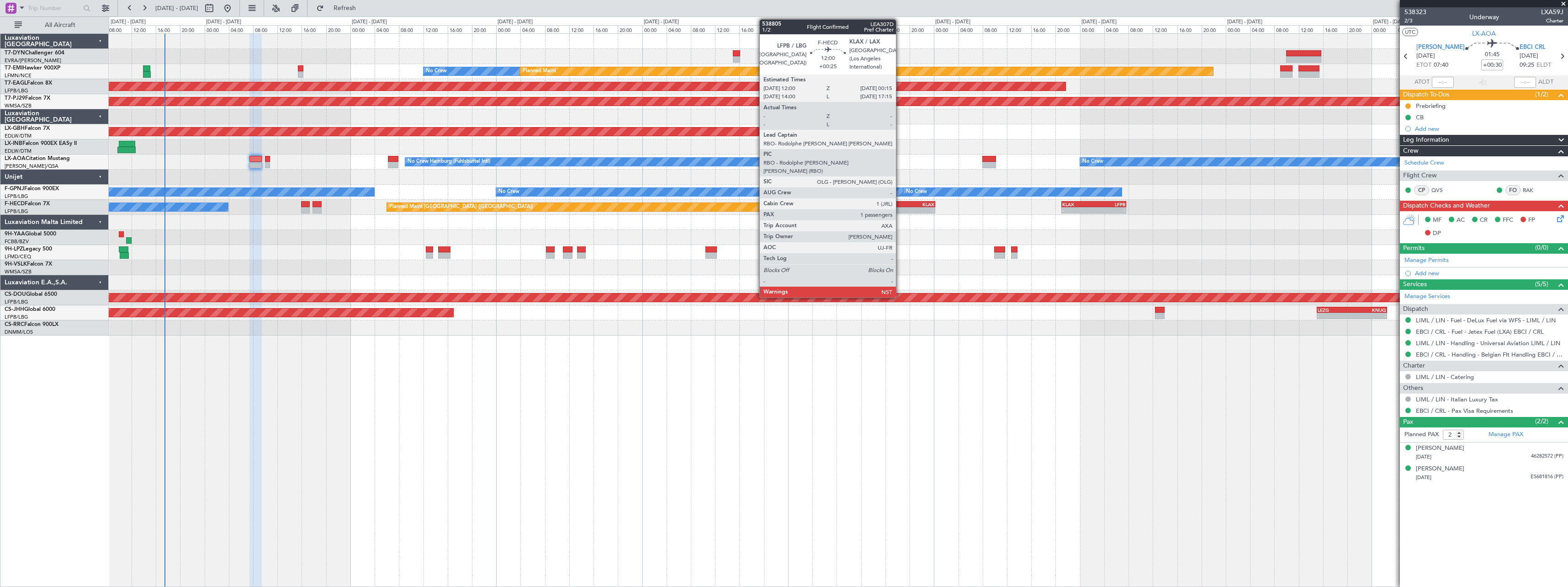
click at [900, 204] on div "KLAX" at bounding box center [916, 204] width 36 height 6
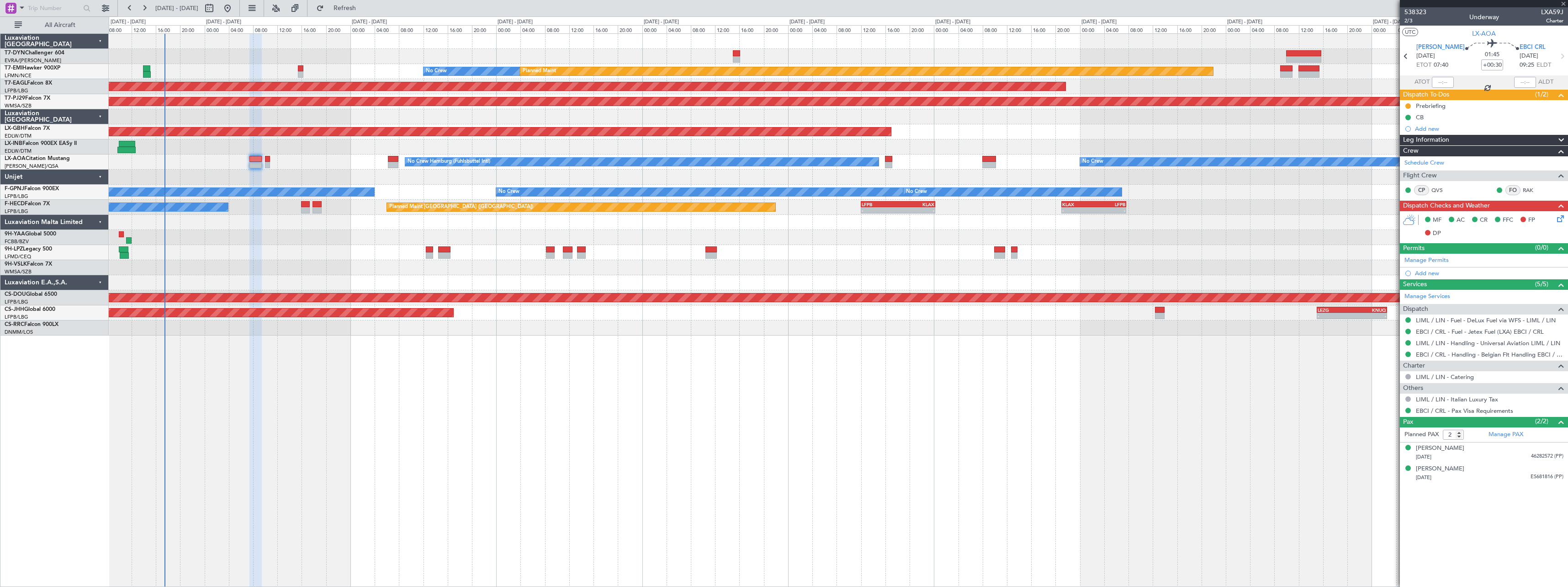
type input "+00:25"
type input "1"
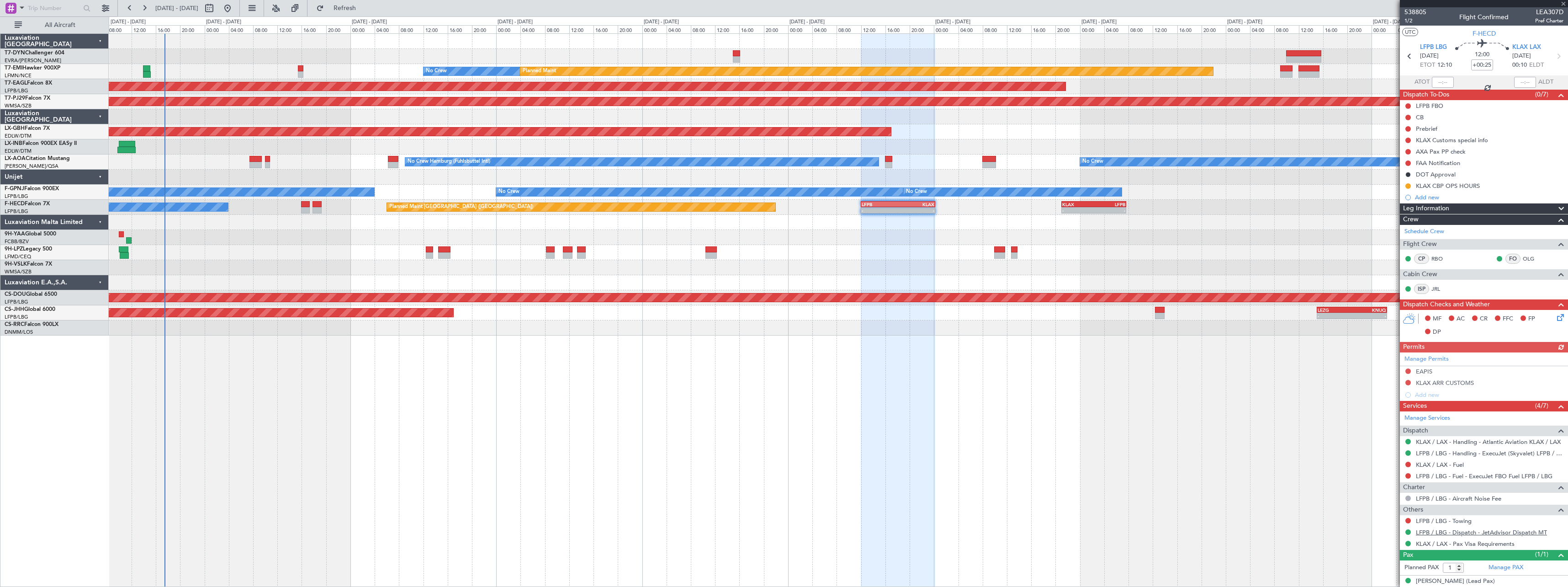
scroll to position [9, 0]
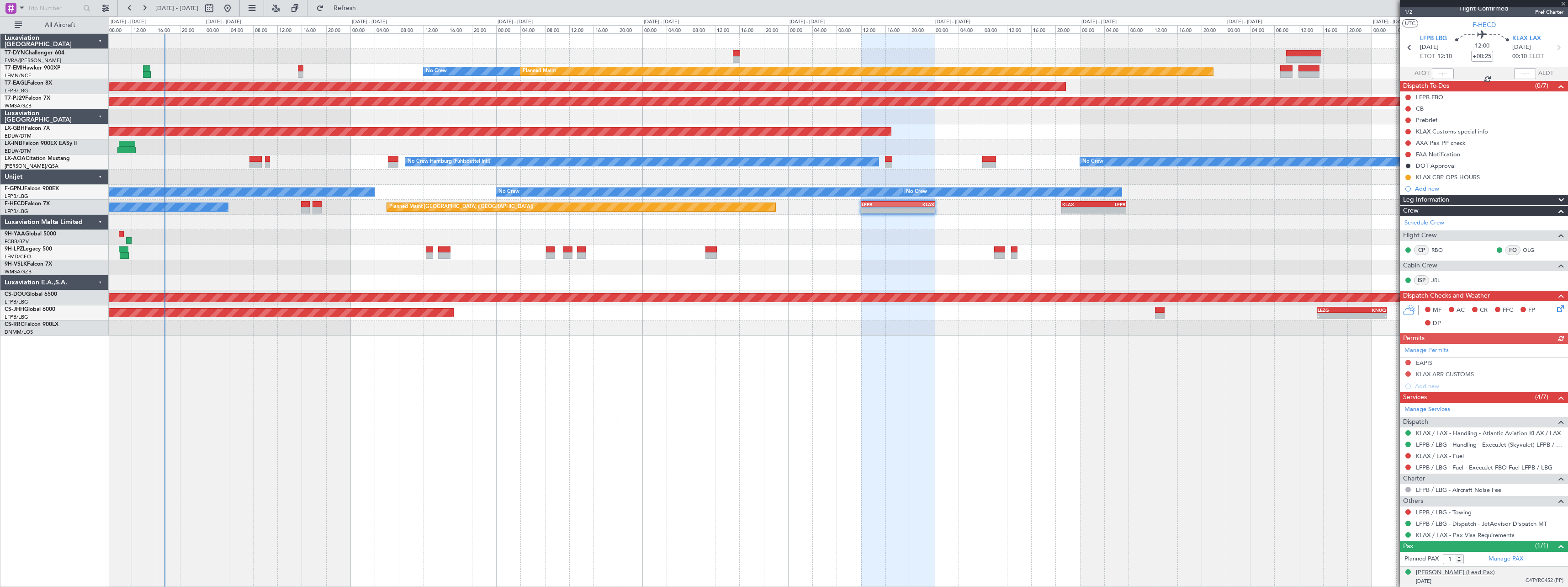
click at [1452, 572] on div "[PERSON_NAME] (Lead Pax)" at bounding box center [1455, 572] width 79 height 9
click at [295, 67] on div "No Crew Planned Maint" at bounding box center [839, 71] width 1459 height 15
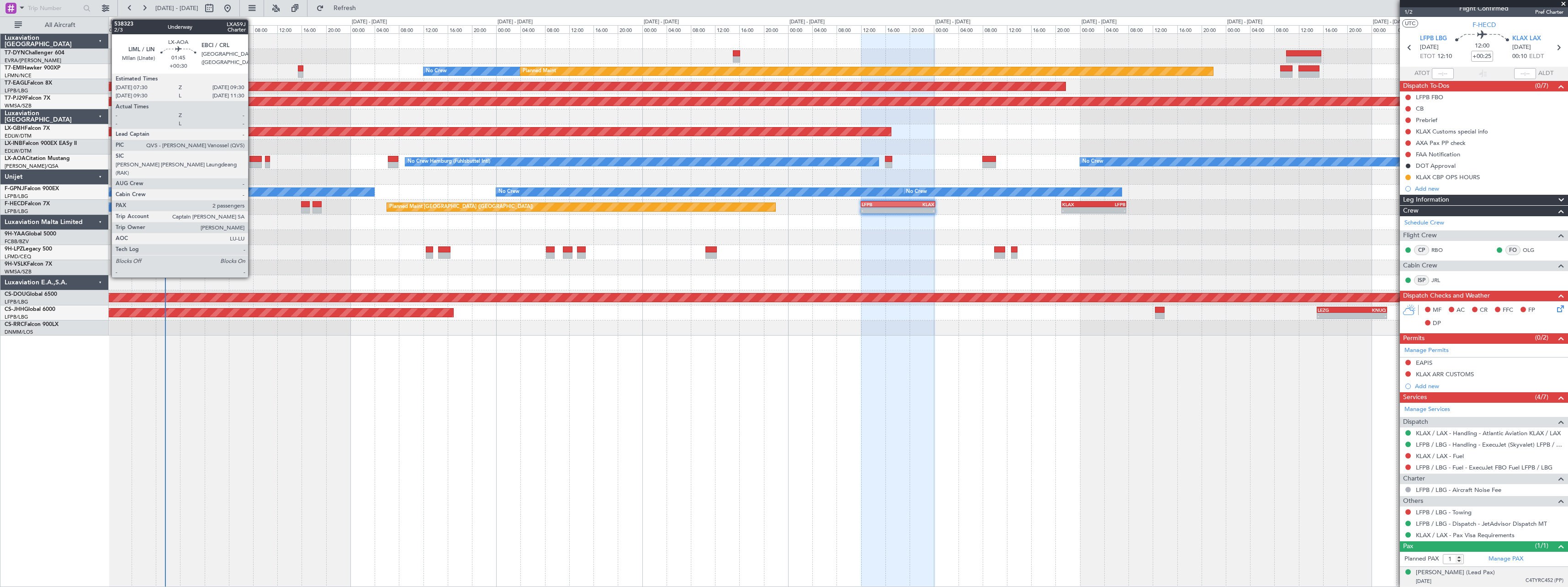
click at [252, 158] on div at bounding box center [255, 159] width 12 height 7
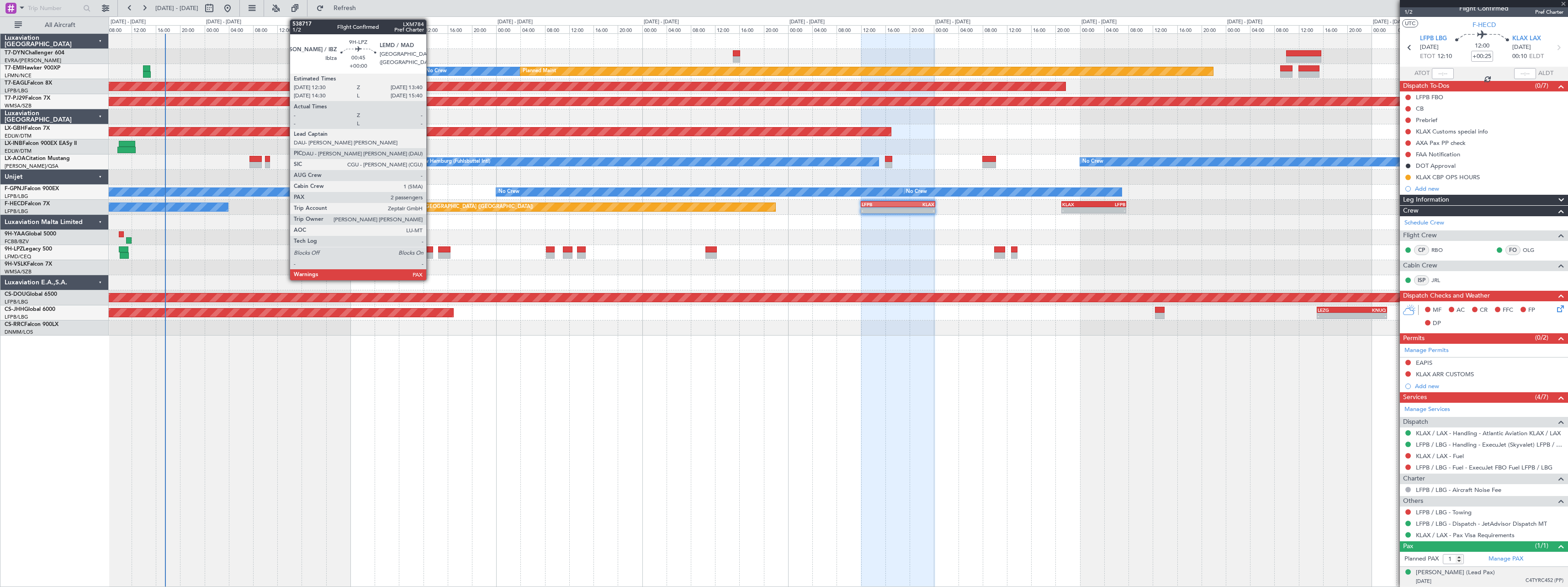
type input "+00:30"
type input "2"
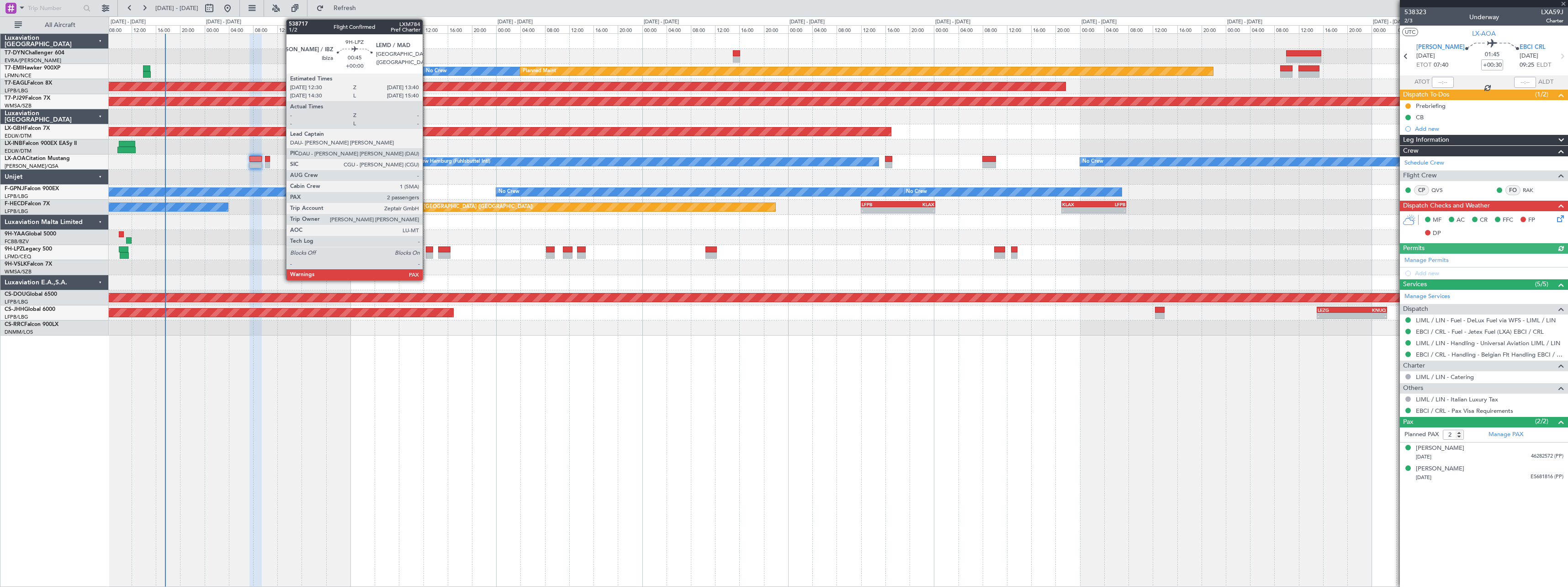
click at [427, 249] on div at bounding box center [430, 249] width 7 height 7
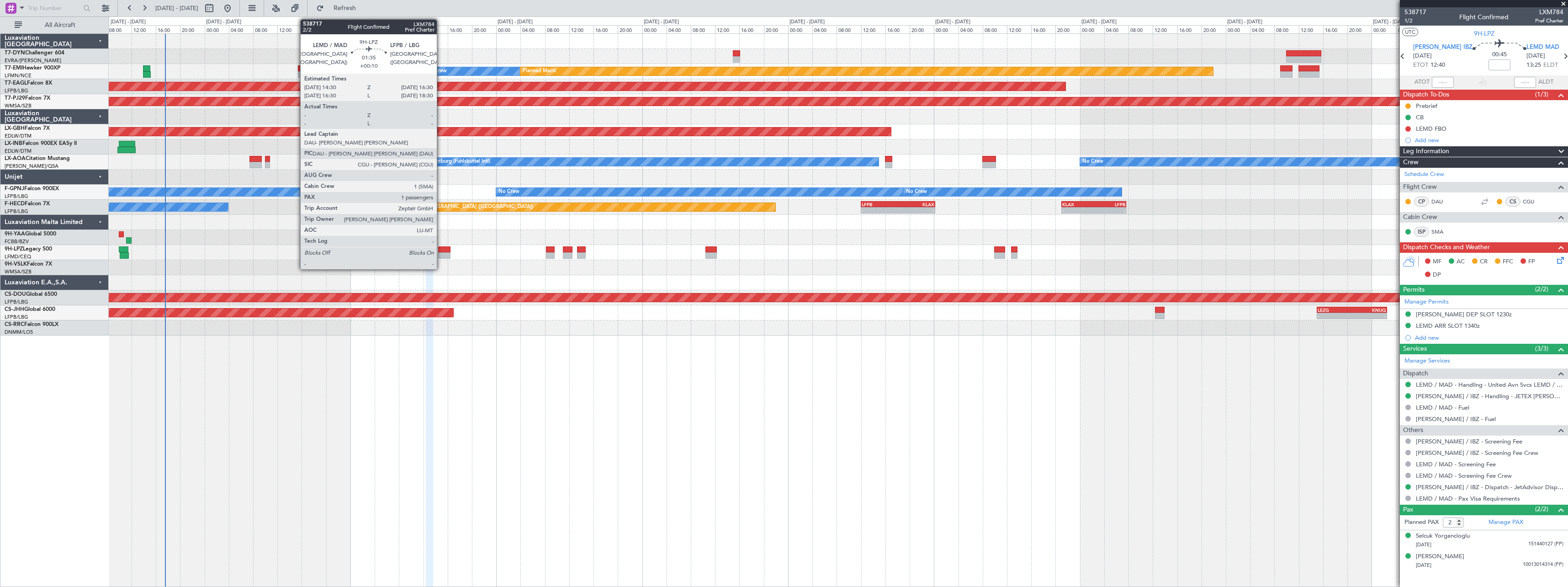
click at [441, 247] on div at bounding box center [444, 249] width 12 height 7
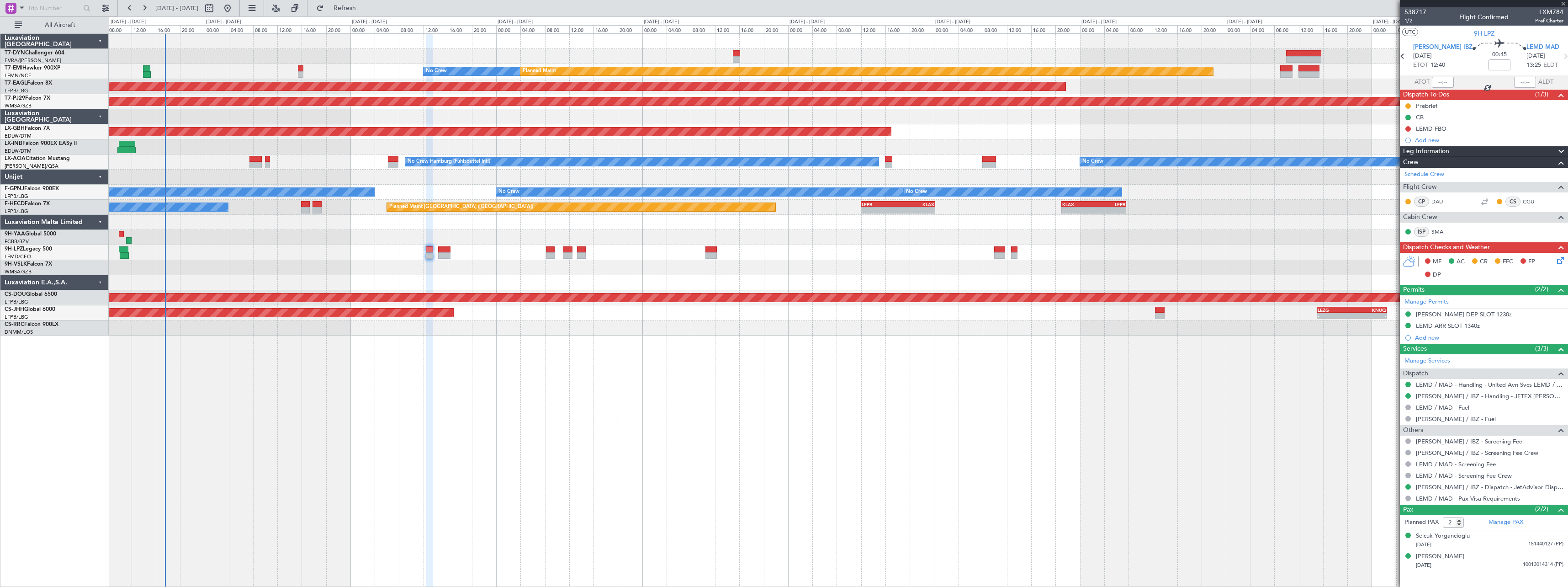
type input "+00:10"
type input "1"
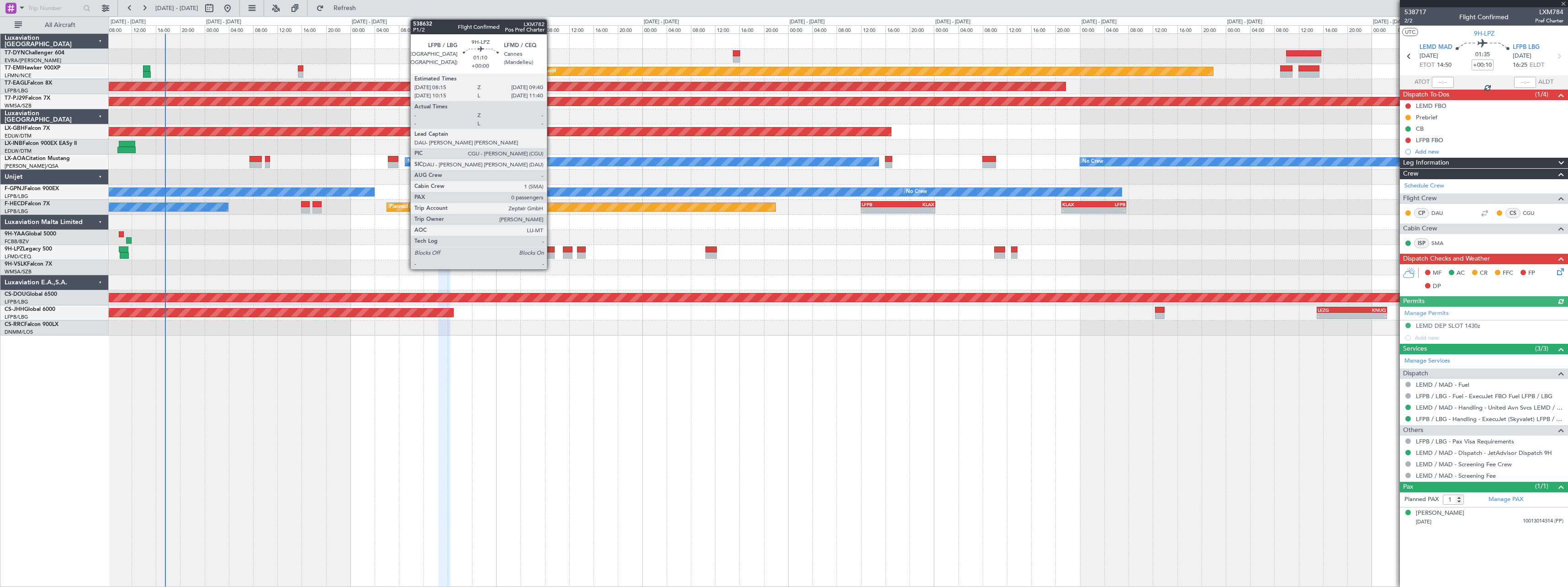
click at [551, 247] on div at bounding box center [551, 249] width 9 height 7
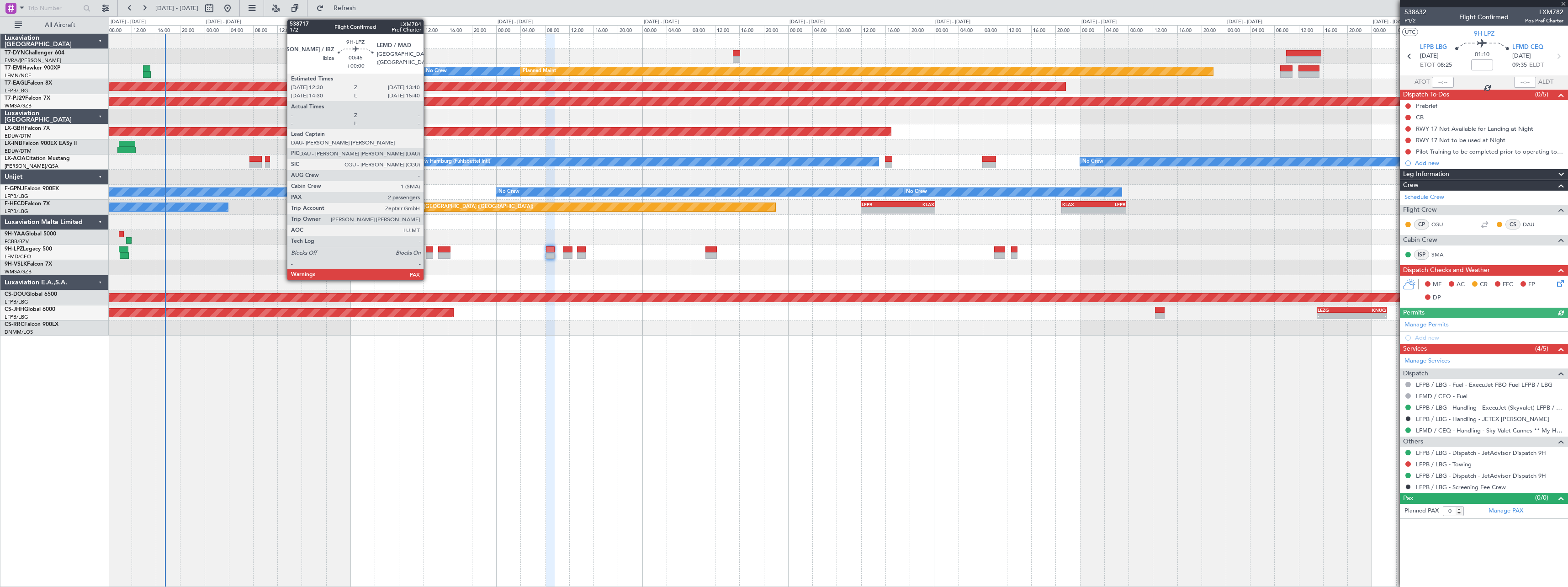
click at [428, 251] on div at bounding box center [430, 249] width 7 height 7
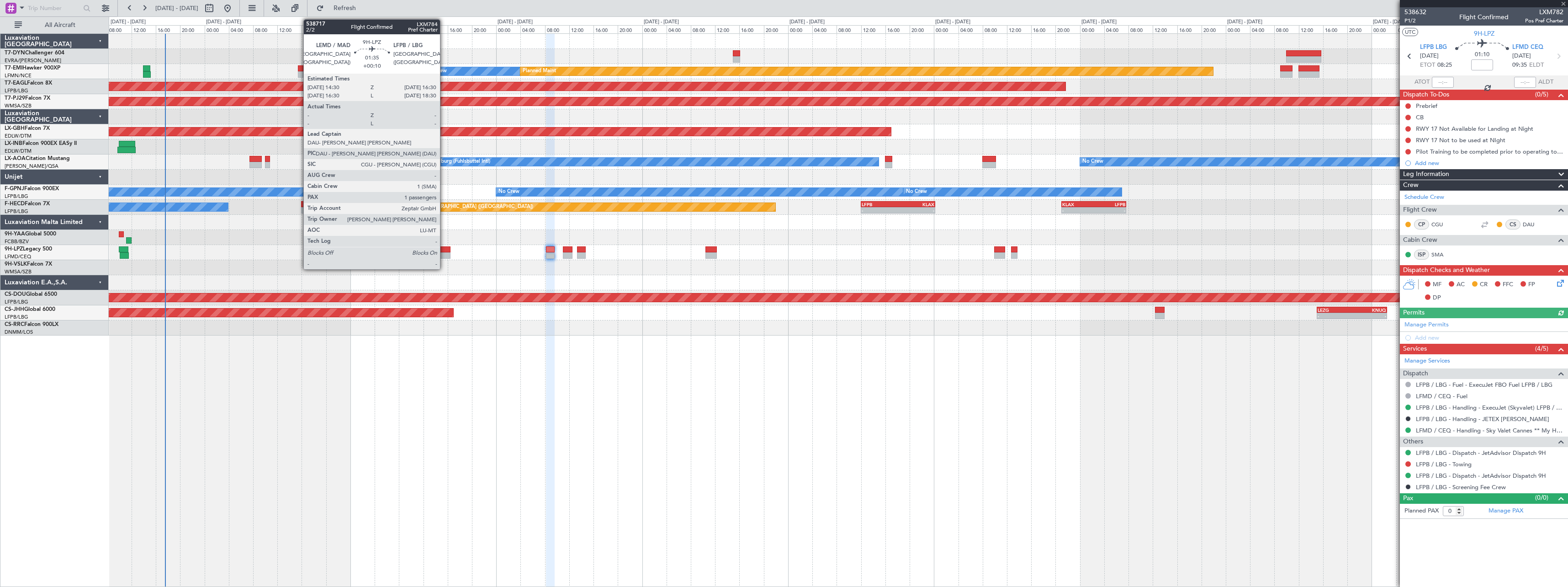
type input "2"
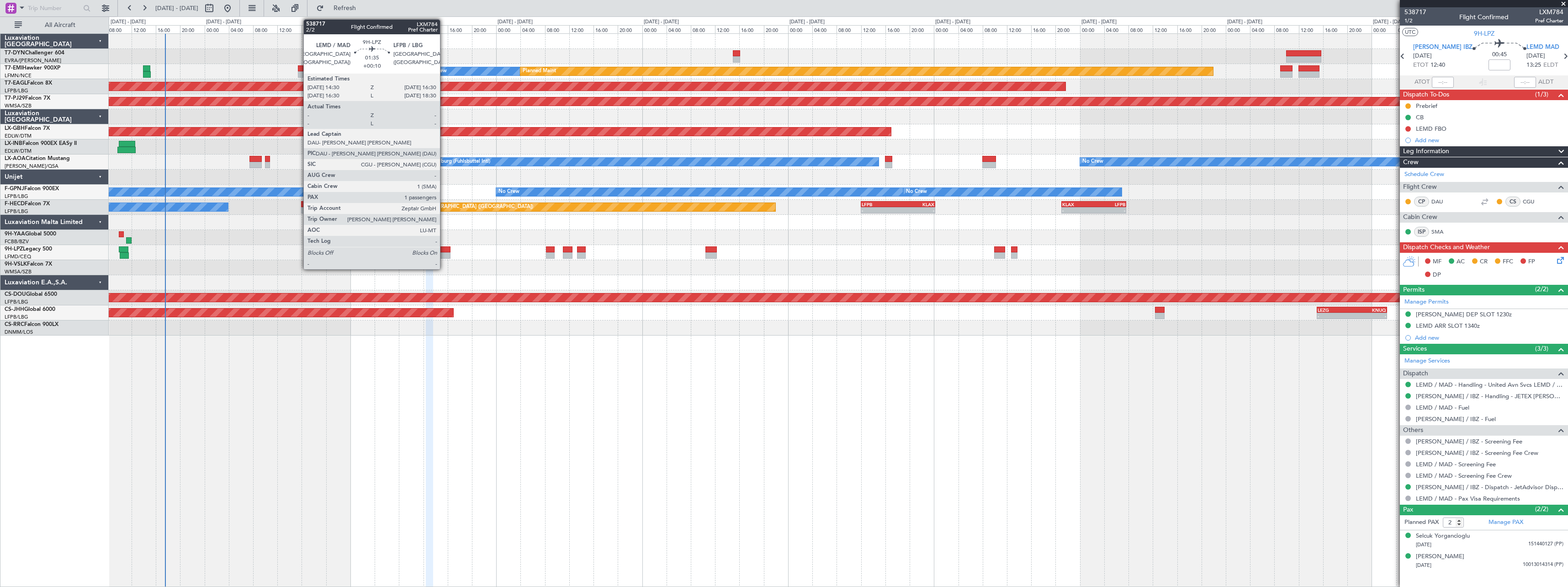
click at [444, 251] on div at bounding box center [444, 249] width 12 height 7
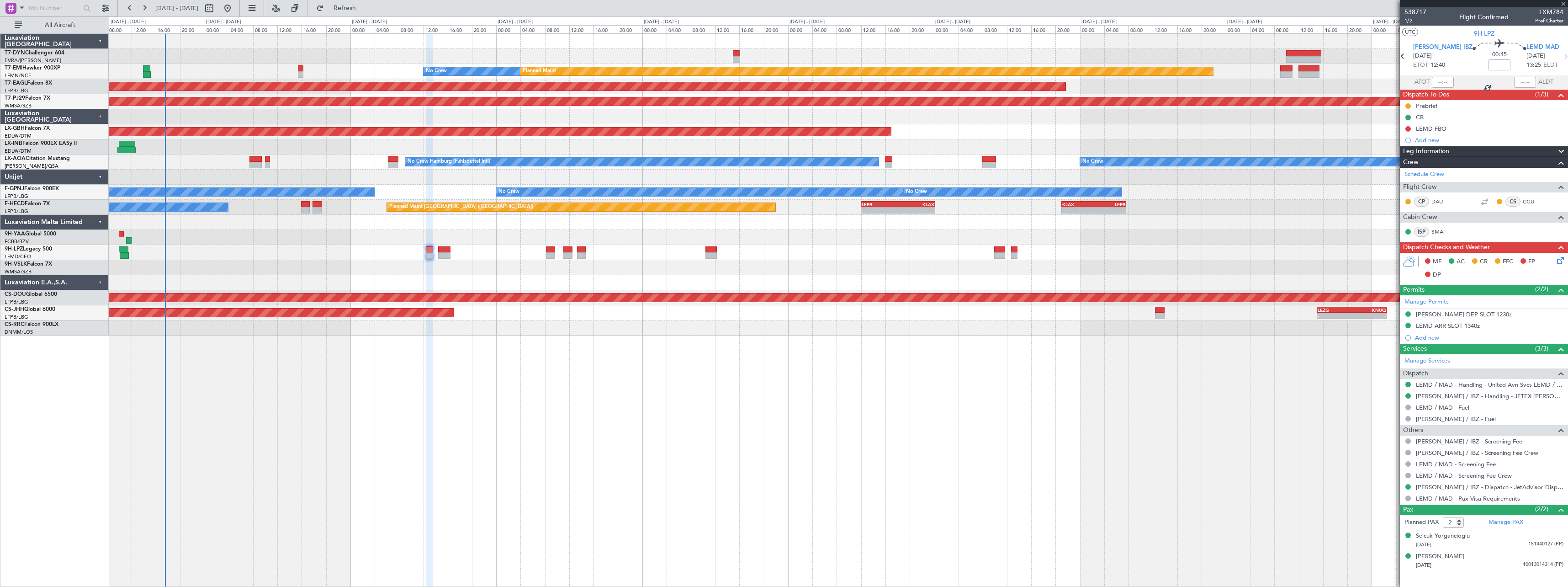
type input "+00:10"
type input "1"
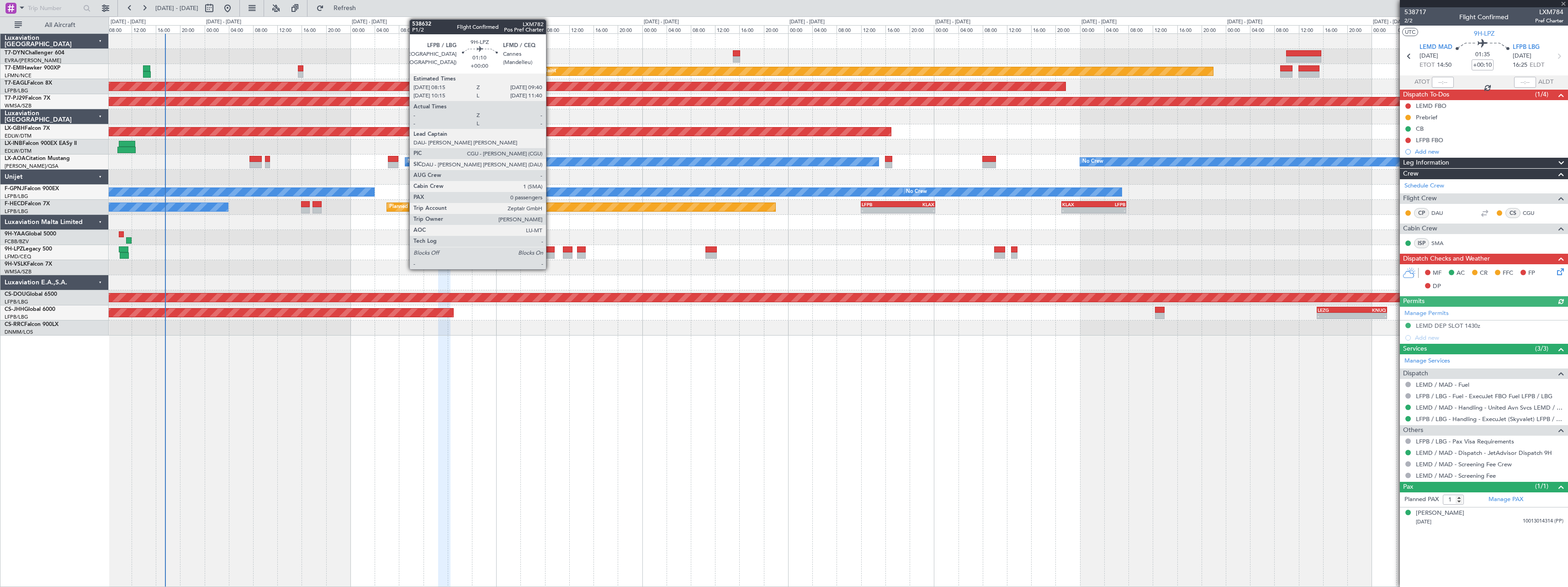
click at [550, 248] on div at bounding box center [551, 249] width 9 height 7
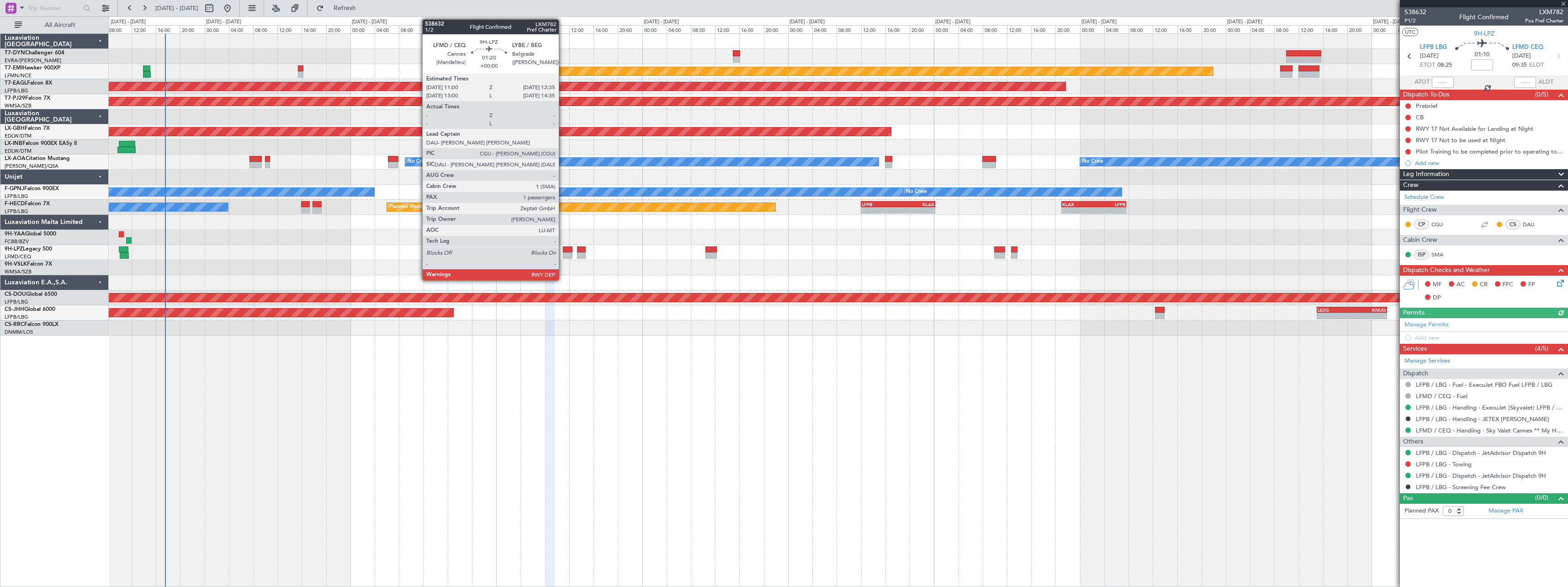
click at [563, 247] on div at bounding box center [568, 249] width 10 height 7
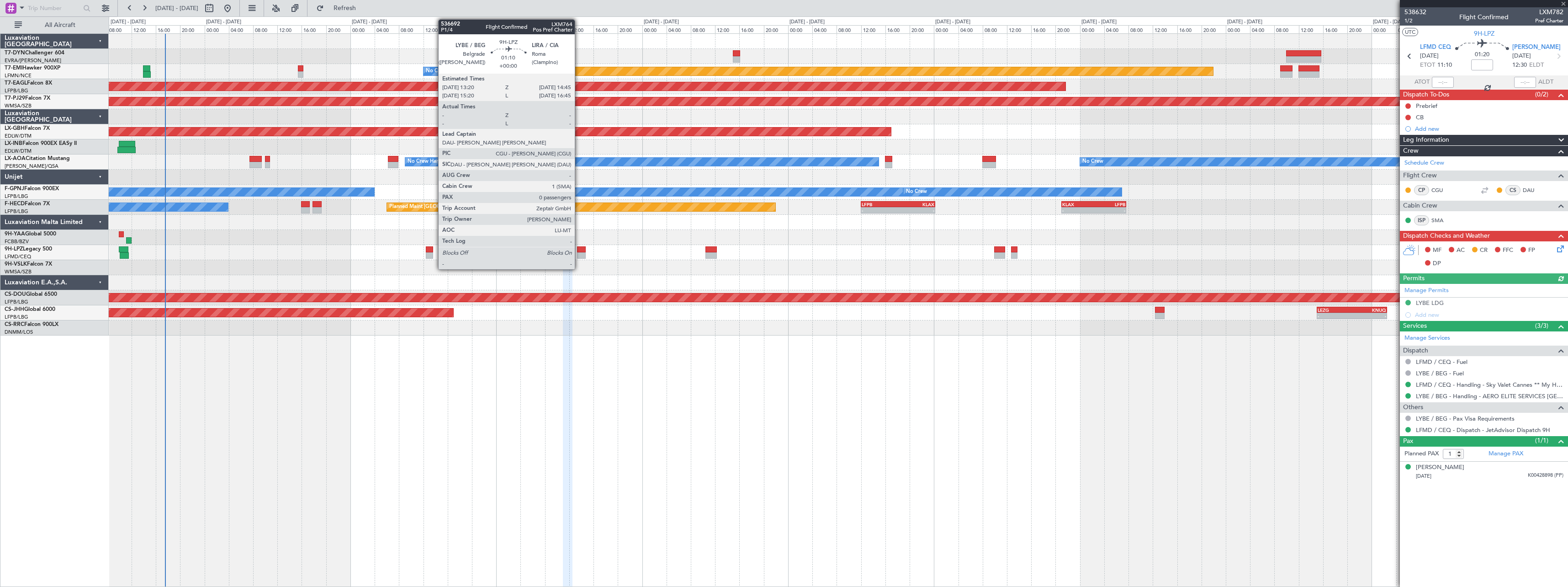
click at [579, 247] on div at bounding box center [581, 249] width 9 height 7
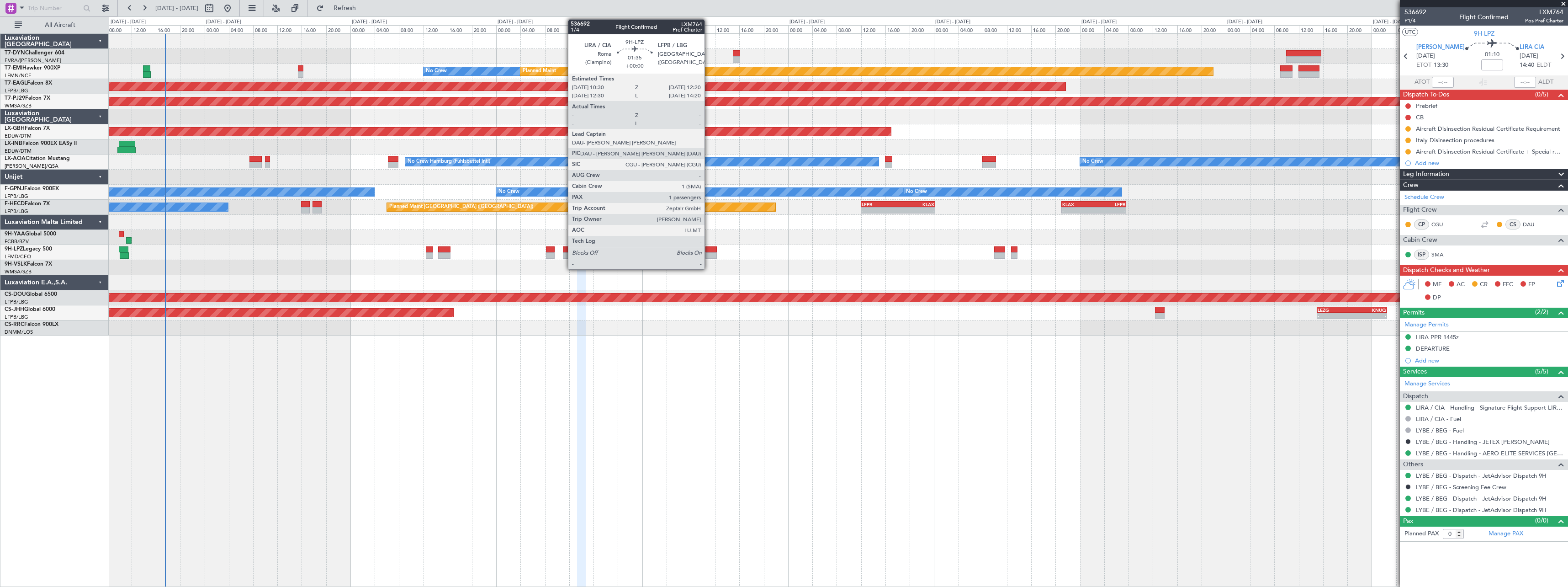
click at [708, 249] on div at bounding box center [711, 249] width 12 height 7
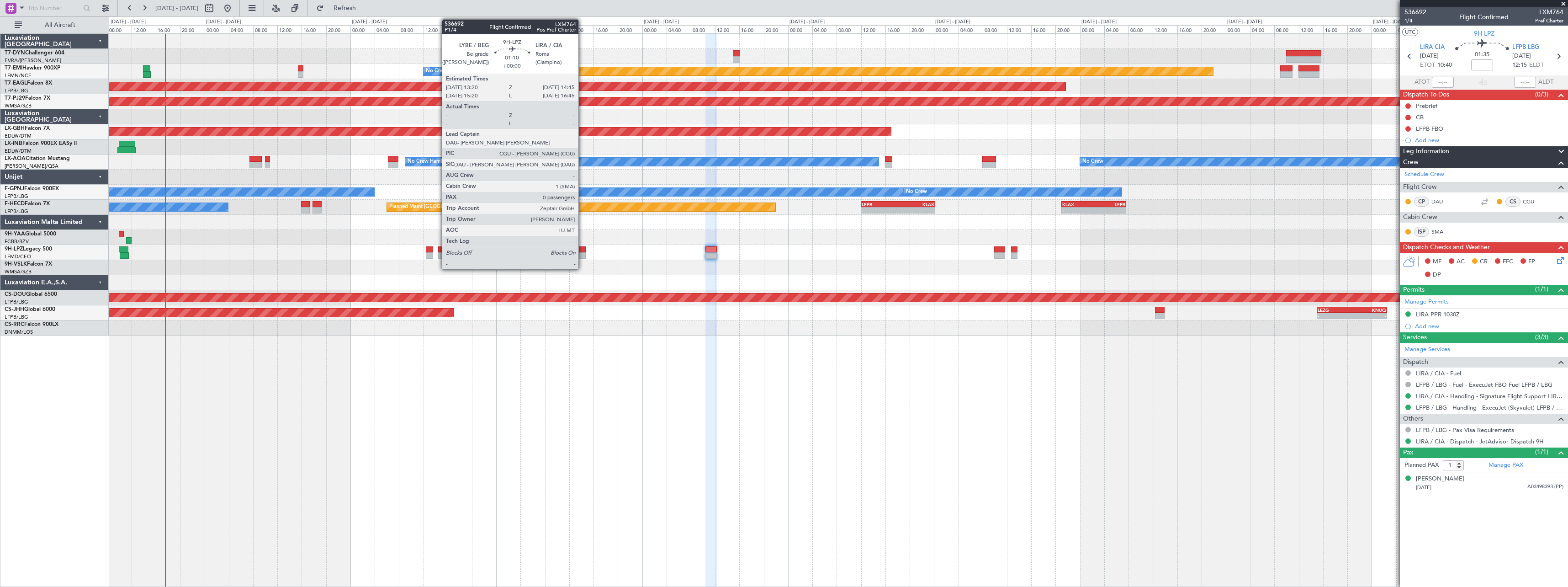
click at [583, 247] on div at bounding box center [581, 249] width 9 height 7
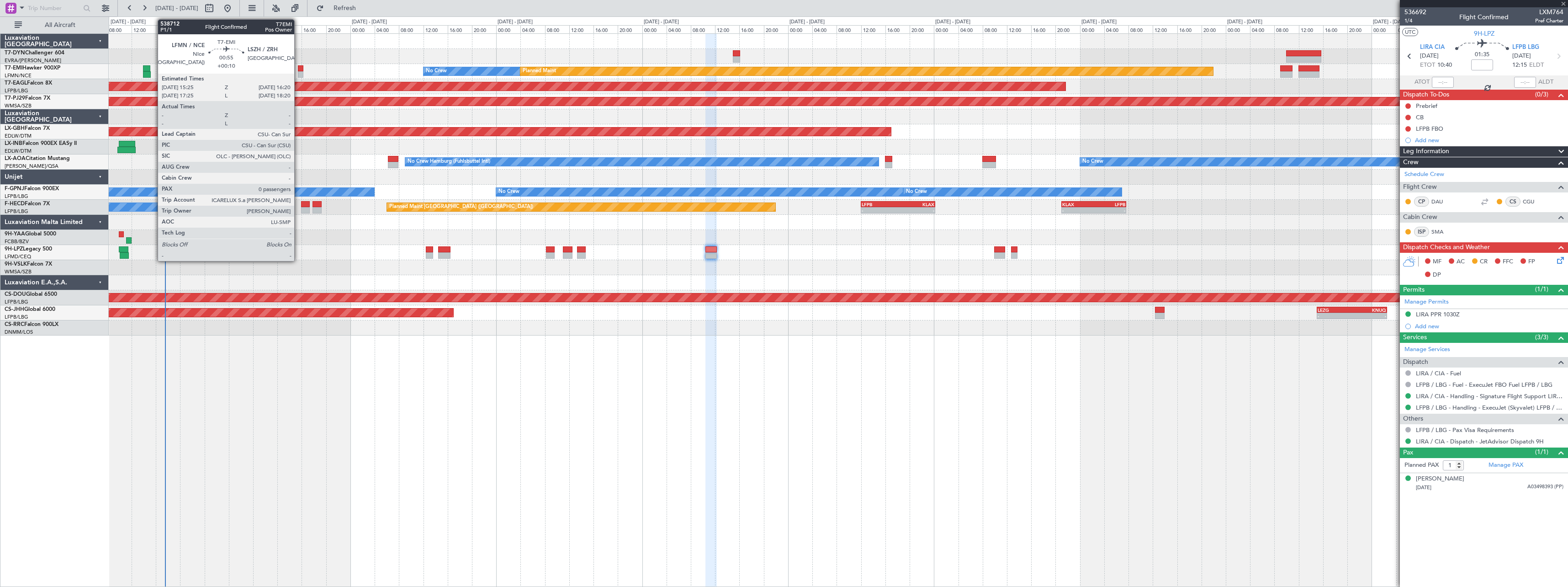
type input "0"
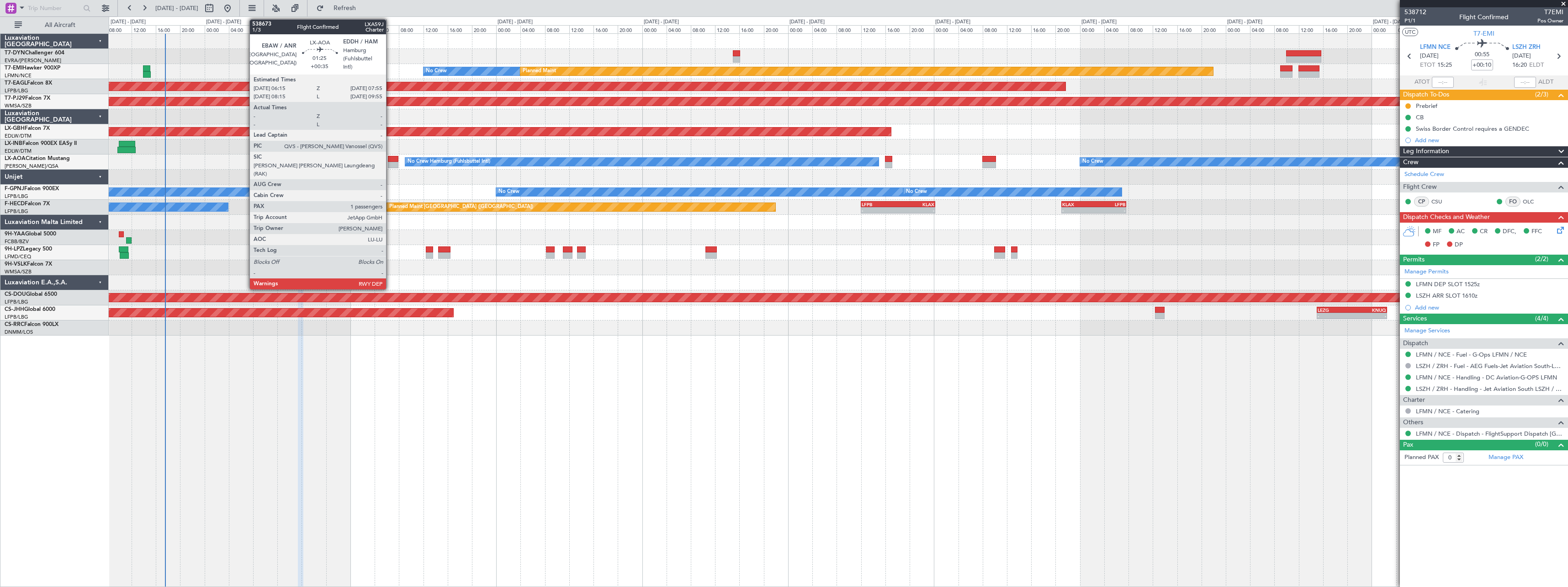
click at [391, 159] on div at bounding box center [393, 159] width 10 height 7
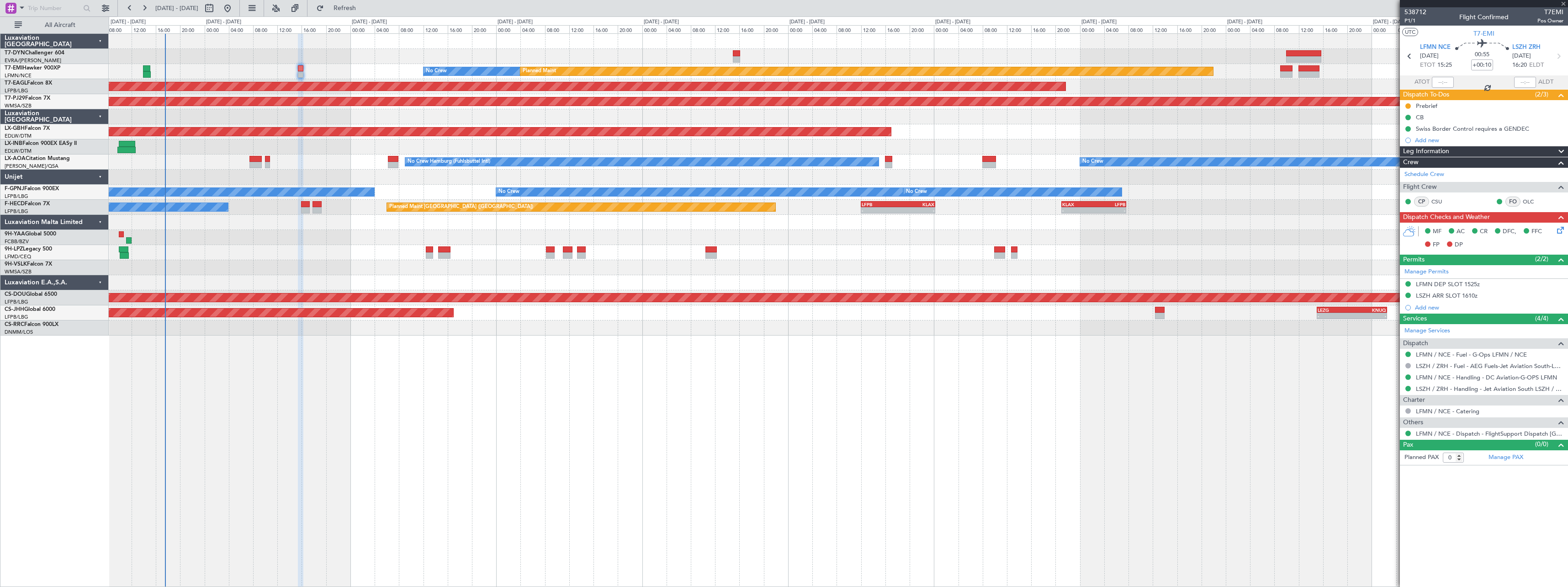
type input "+00:35"
type input "1"
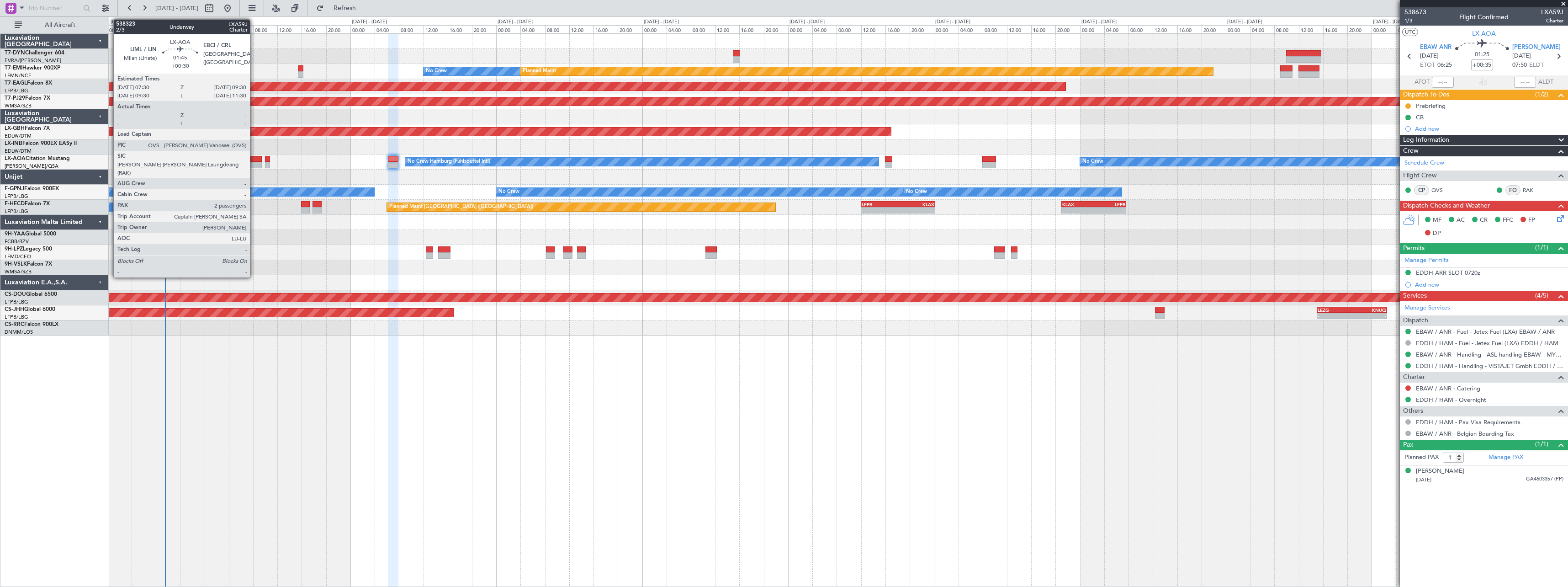
click at [254, 161] on div at bounding box center [255, 159] width 12 height 7
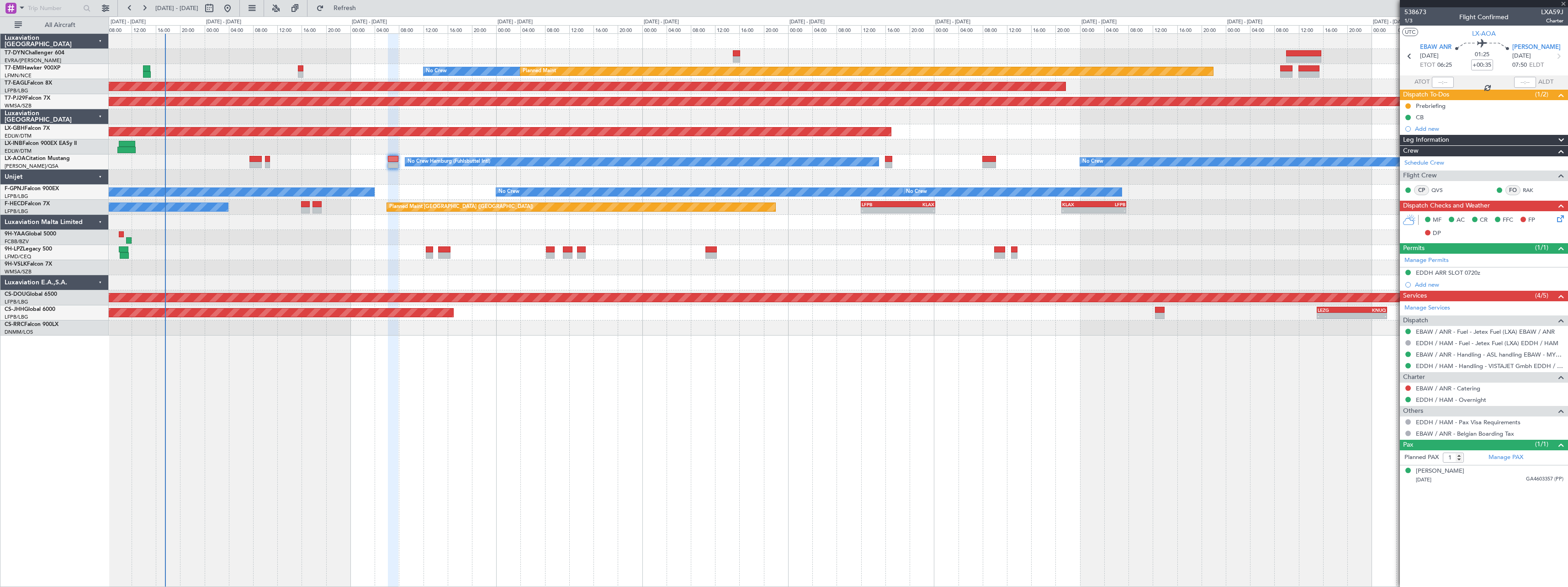
type input "+00:30"
type input "2"
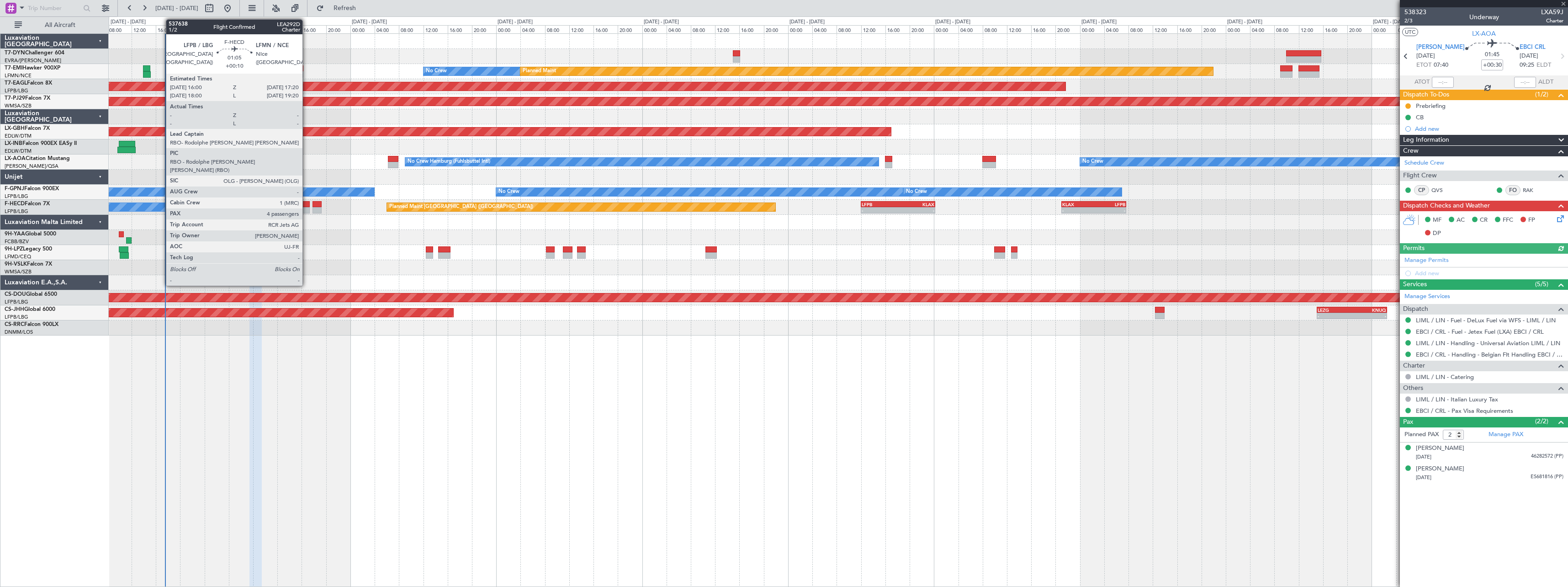
click at [307, 204] on div at bounding box center [305, 204] width 8 height 7
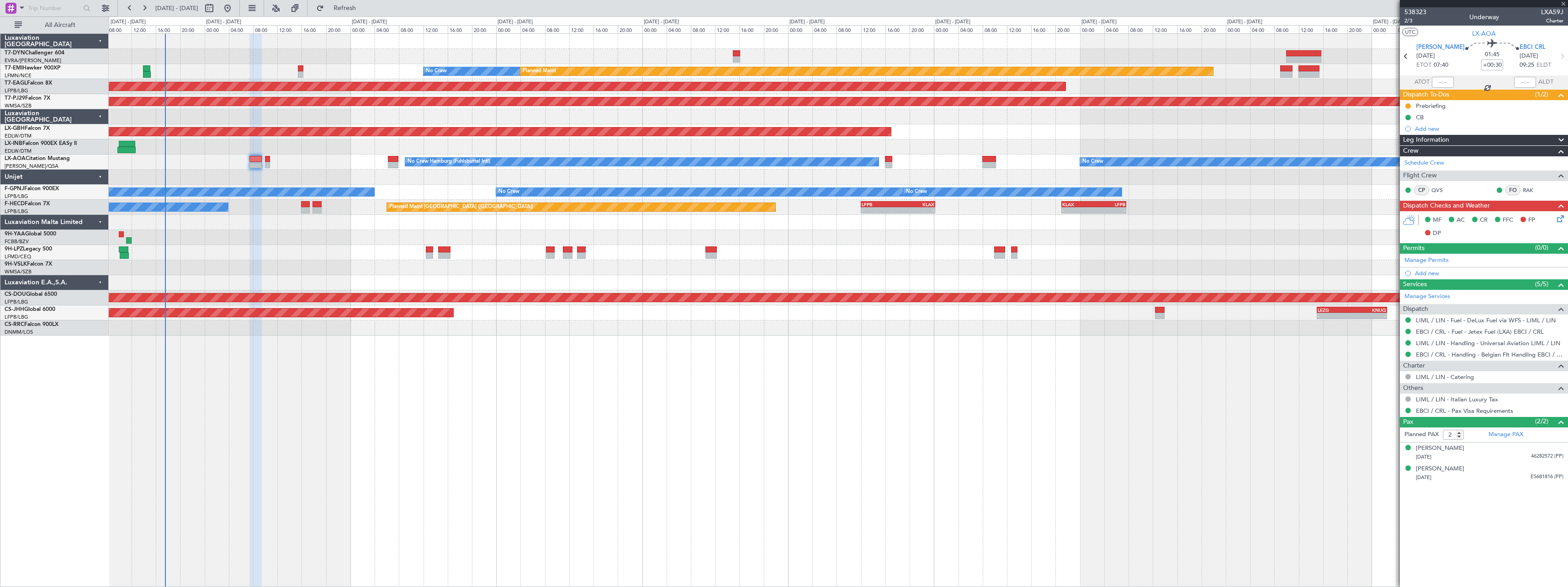
type input "+00:10"
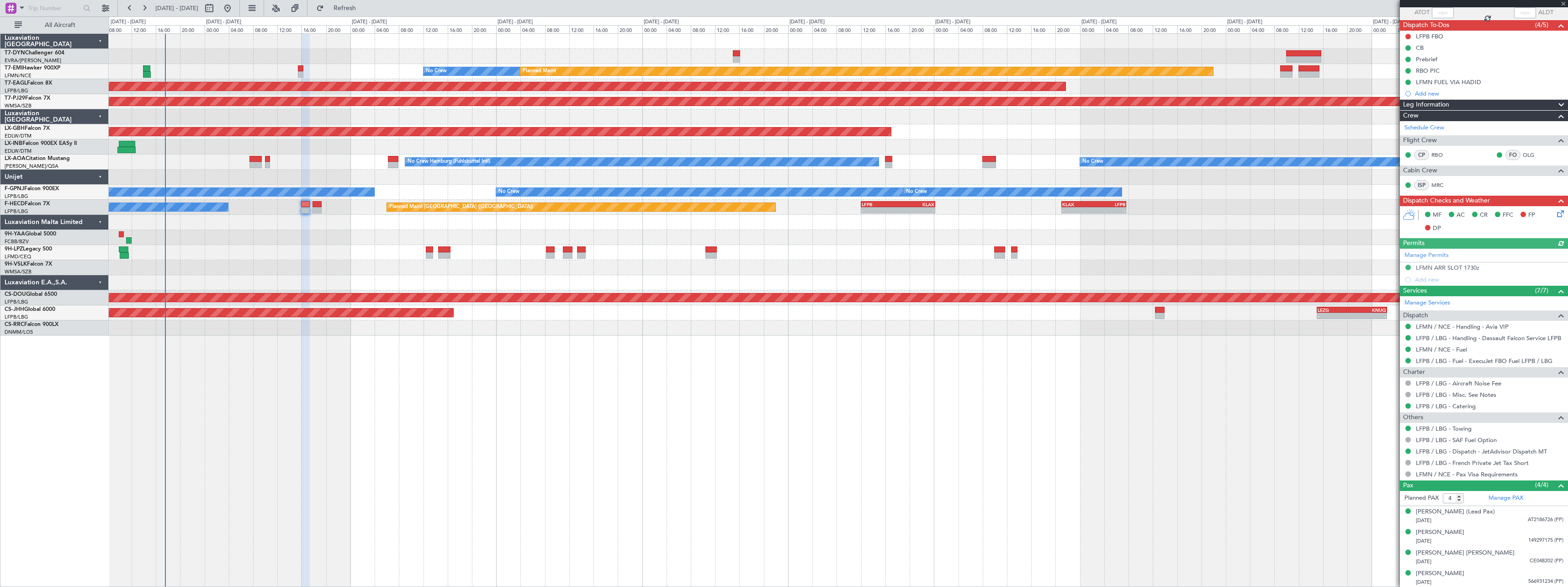
scroll to position [71, 0]
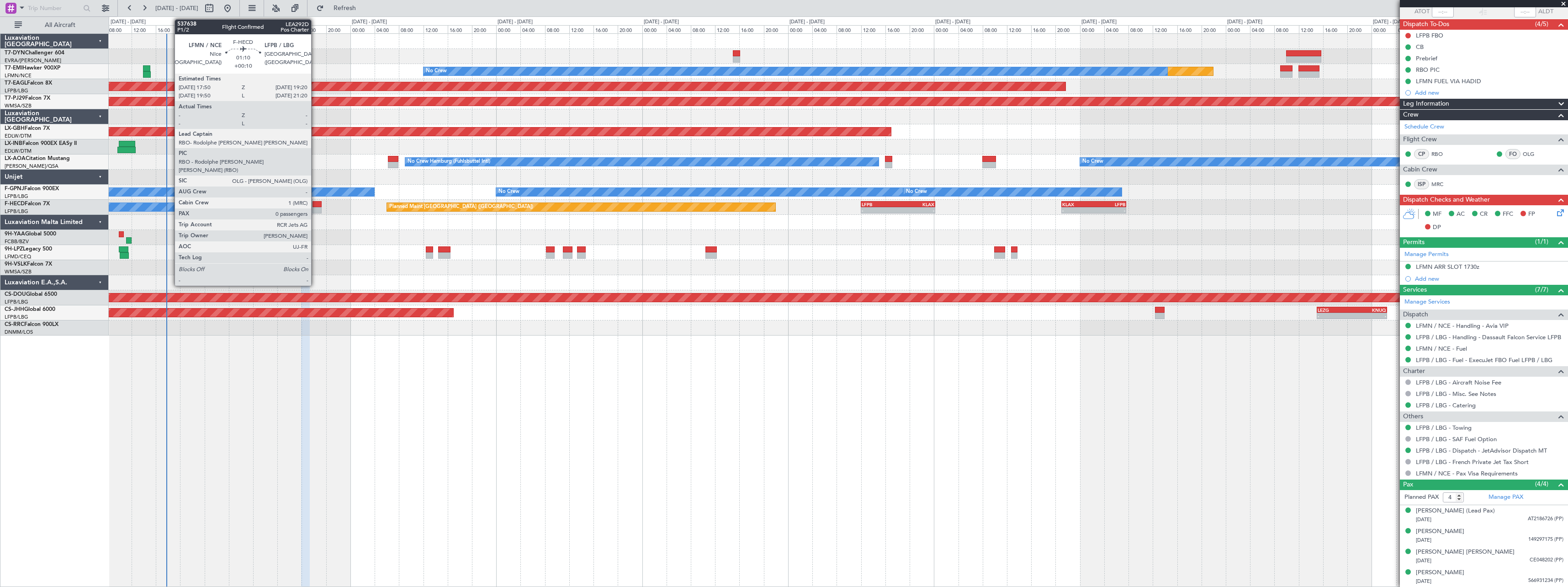
click at [315, 204] on div at bounding box center [317, 204] width 9 height 7
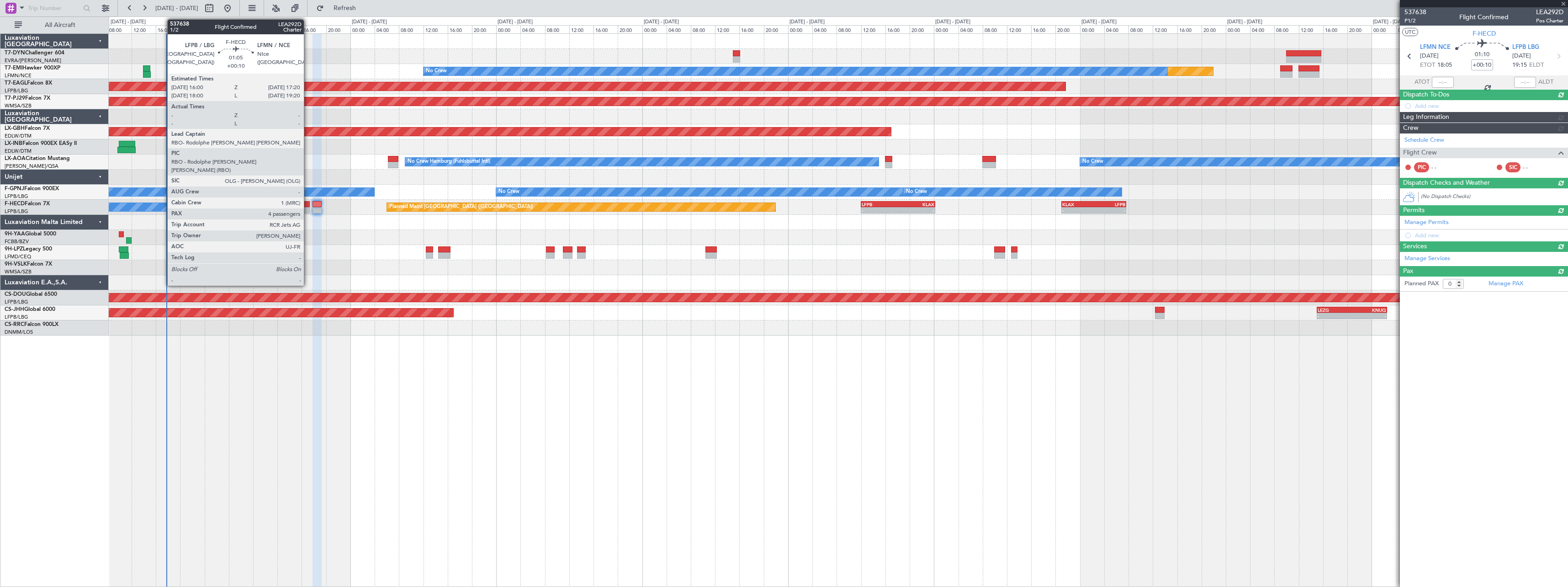
scroll to position [0, 0]
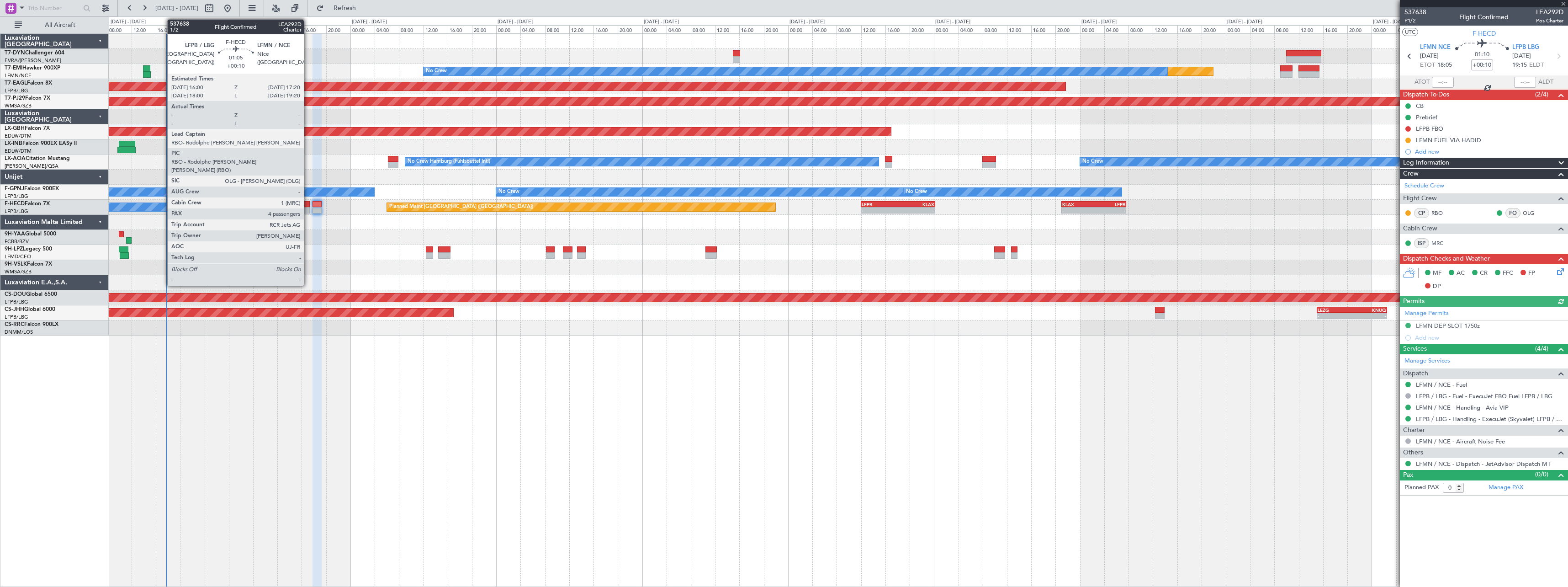
click at [308, 204] on div at bounding box center [305, 204] width 8 height 7
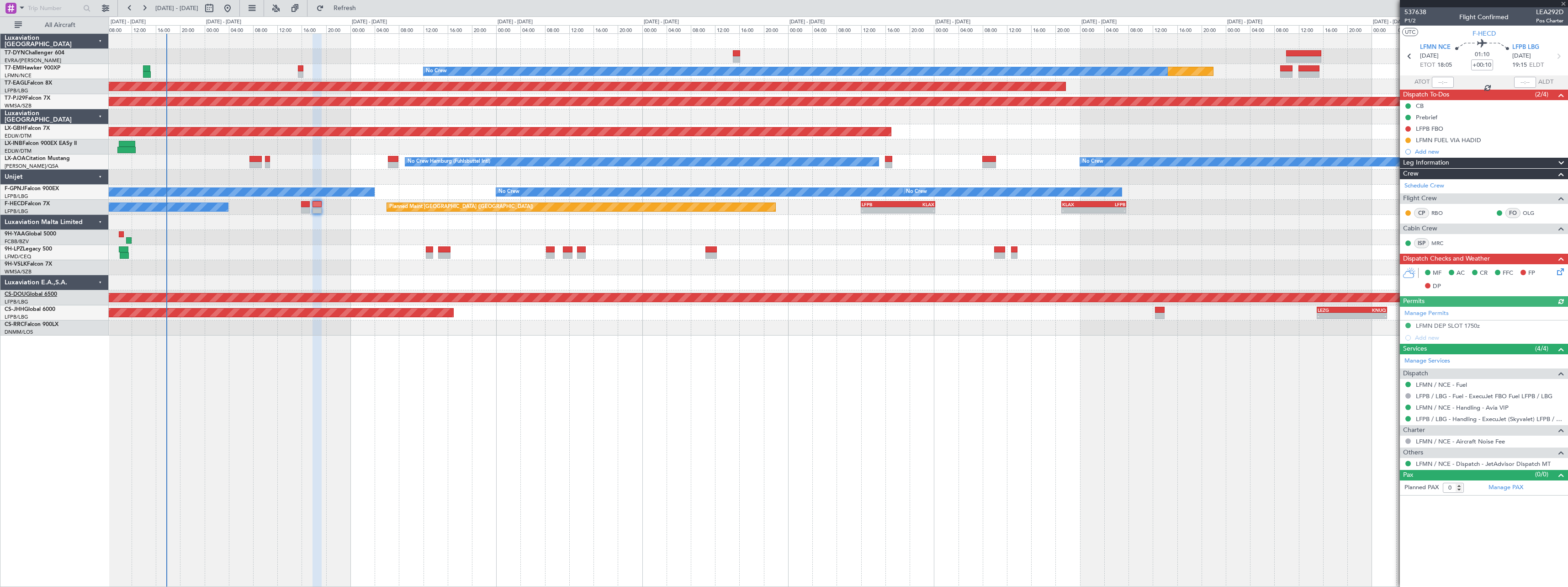
type input "4"
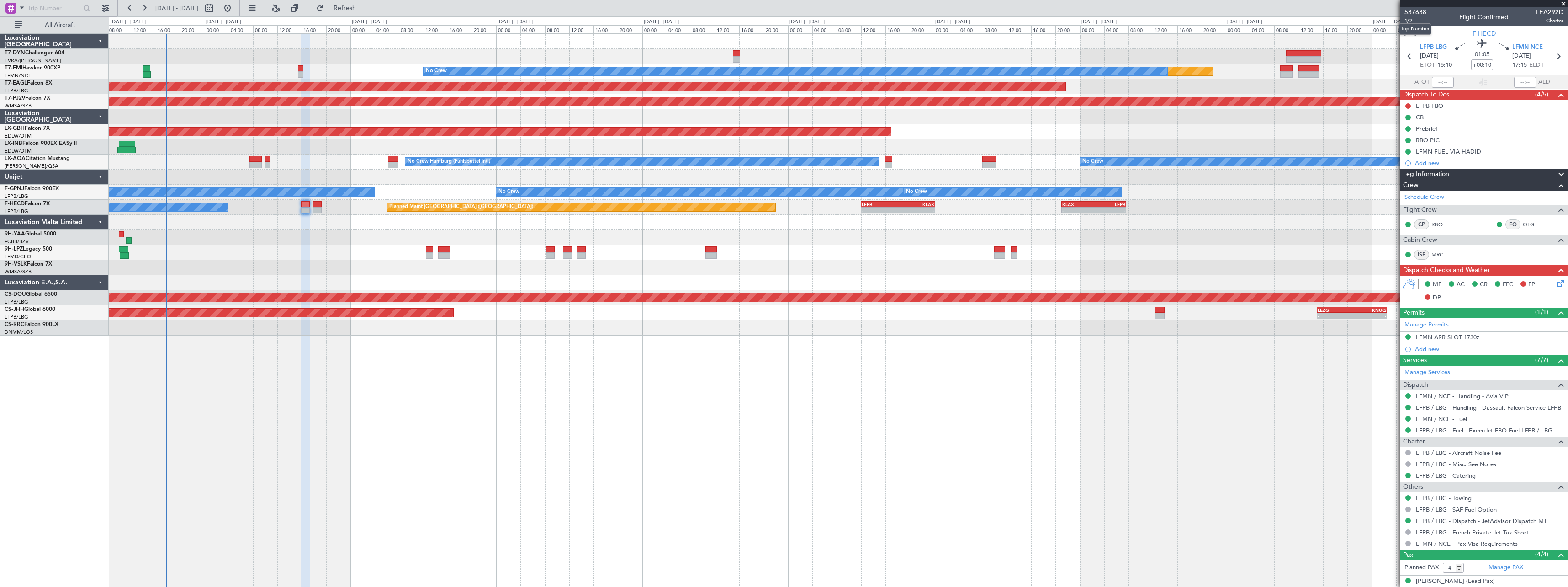
click at [1420, 11] on span "537638" at bounding box center [1415, 12] width 22 height 9
